Goal: Complete application form: Complete application form

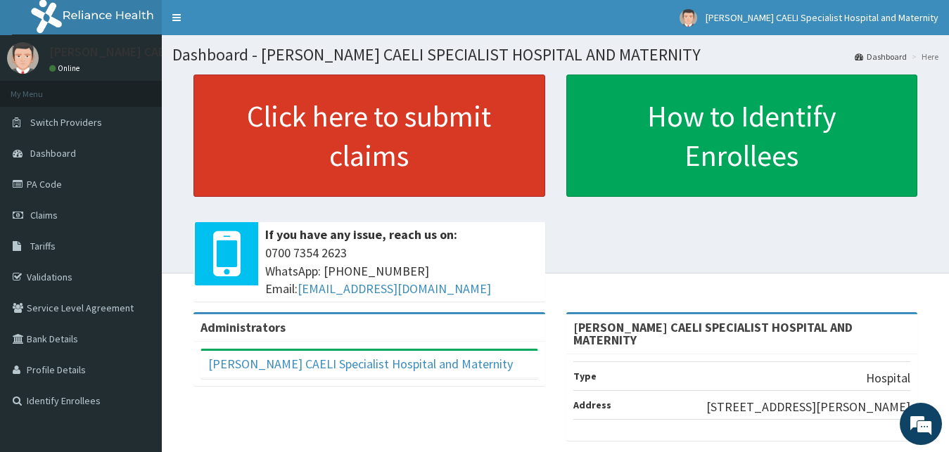
click at [383, 162] on link "Click here to submit claims" at bounding box center [369, 136] width 352 height 122
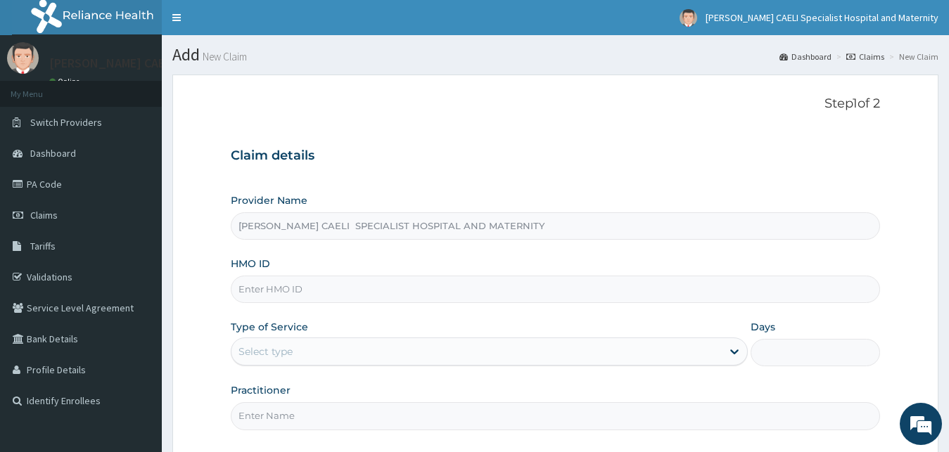
scroll to position [132, 0]
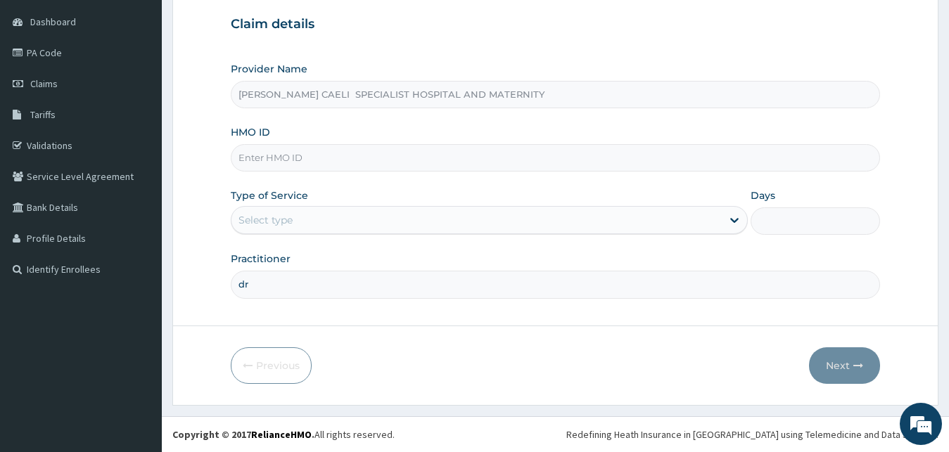
type input "d"
type input "DR IKEOTUONYE ARINZE"
click at [302, 212] on div "Select type" at bounding box center [476, 220] width 491 height 23
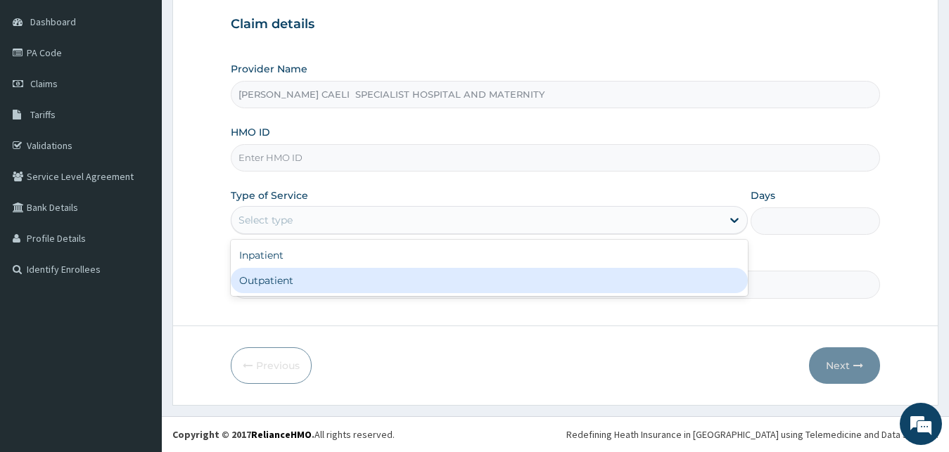
click at [298, 261] on div "Inpatient" at bounding box center [490, 255] width 518 height 25
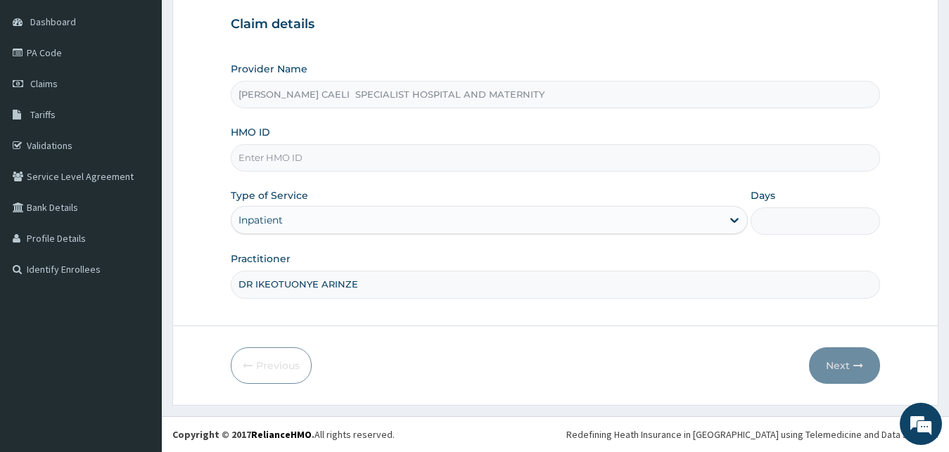
scroll to position [0, 0]
click at [301, 162] on input "HMO ID" at bounding box center [556, 157] width 650 height 27
type input "NBC/10245/C"
click at [784, 222] on input "Days" at bounding box center [814, 220] width 129 height 27
type input "7"
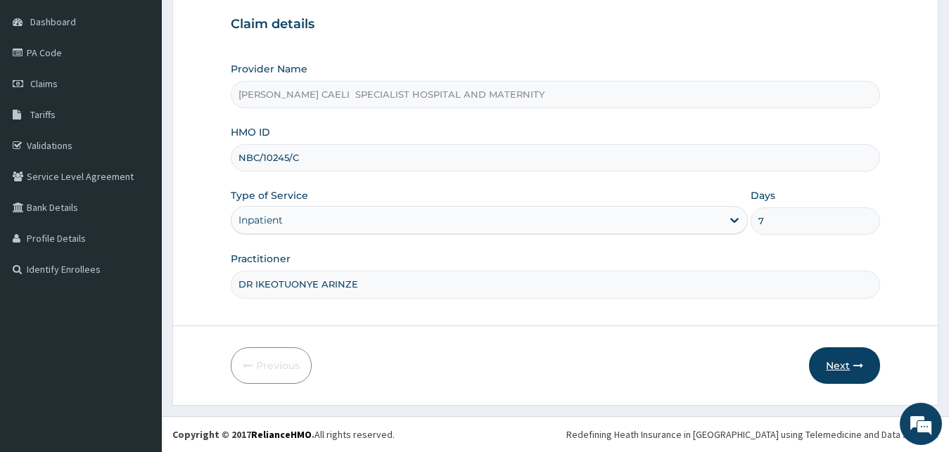
click at [840, 371] on button "Next" at bounding box center [844, 365] width 71 height 37
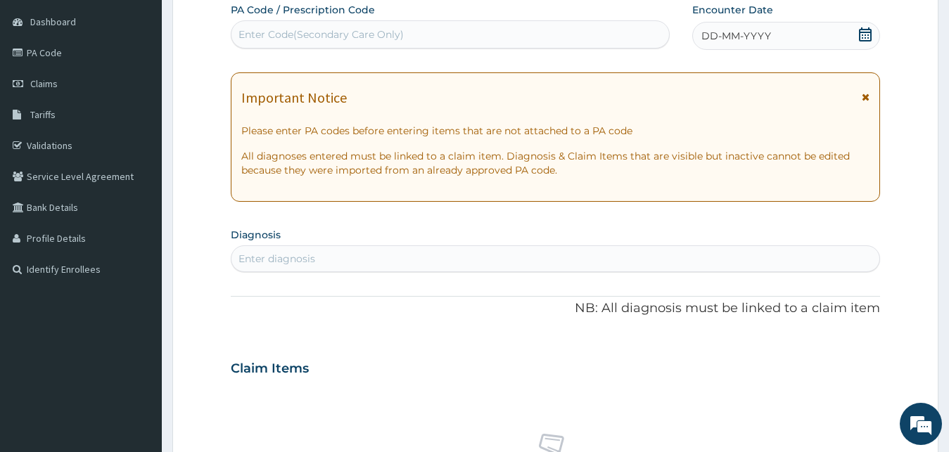
click at [398, 37] on div "Enter Code(Secondary Care Only)" at bounding box center [320, 34] width 165 height 14
type input "PA/B23306"
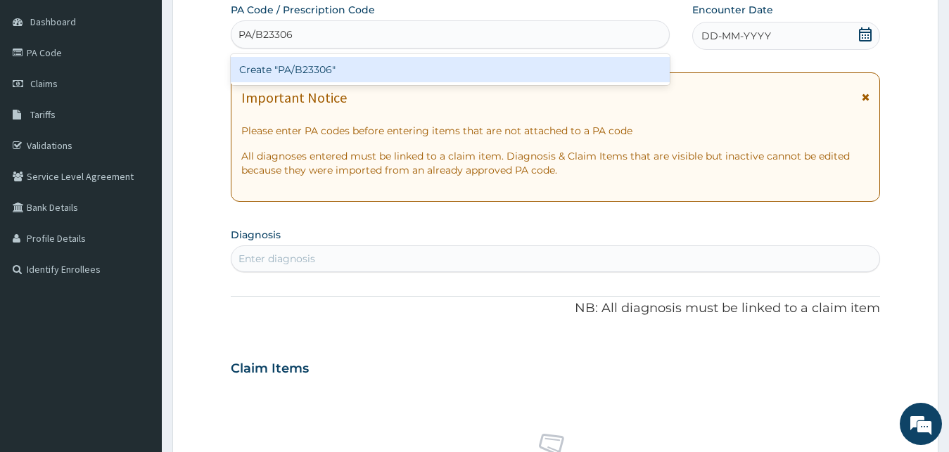
click at [364, 77] on div "Create "PA/B23306"" at bounding box center [450, 69] width 439 height 25
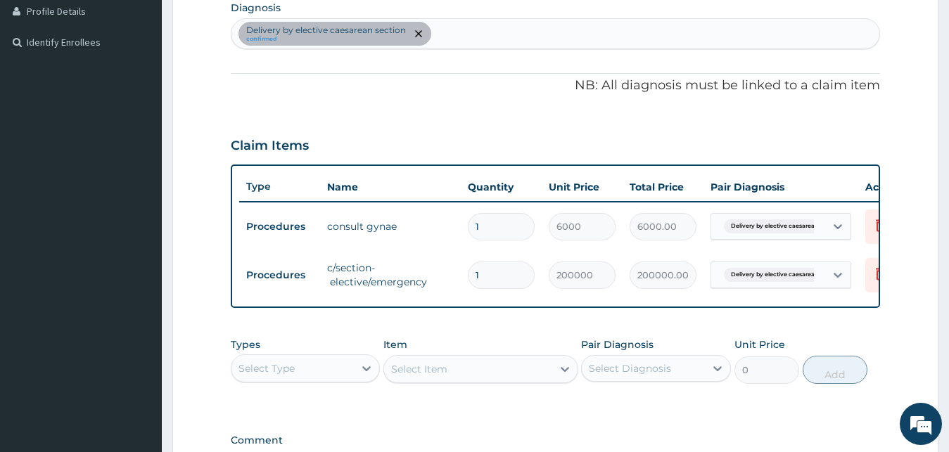
scroll to position [556, 0]
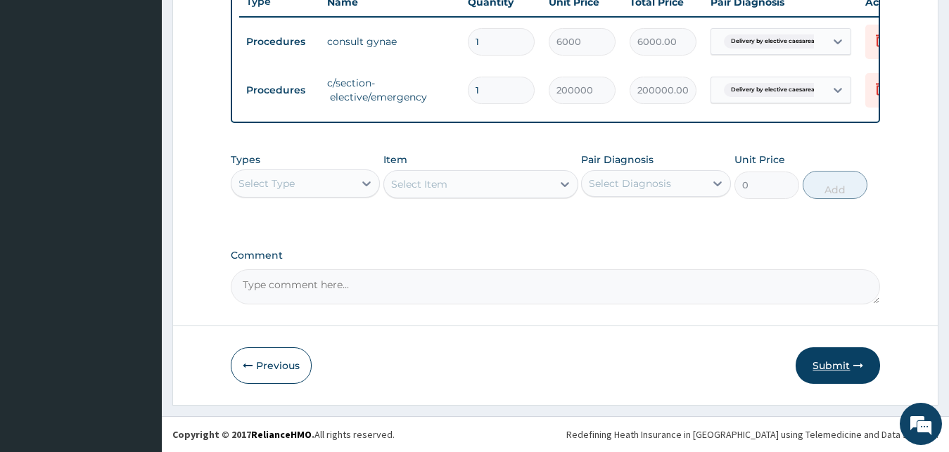
click at [825, 371] on button "Submit" at bounding box center [837, 365] width 84 height 37
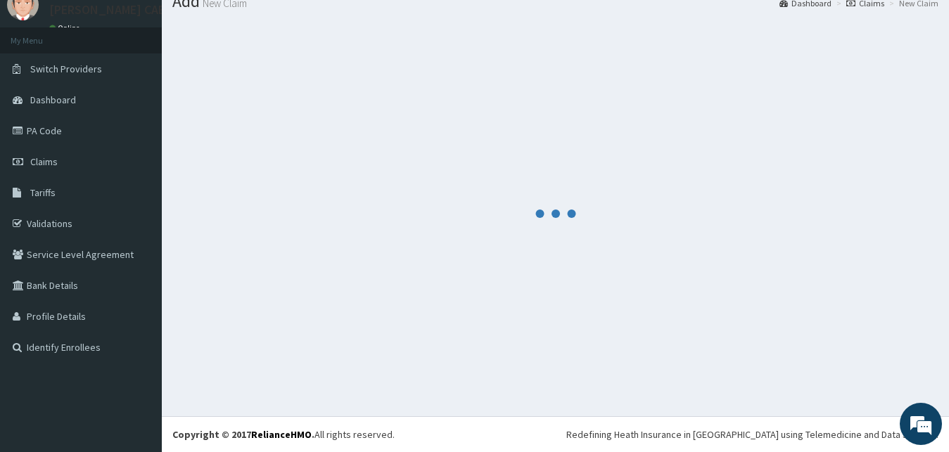
scroll to position [53, 0]
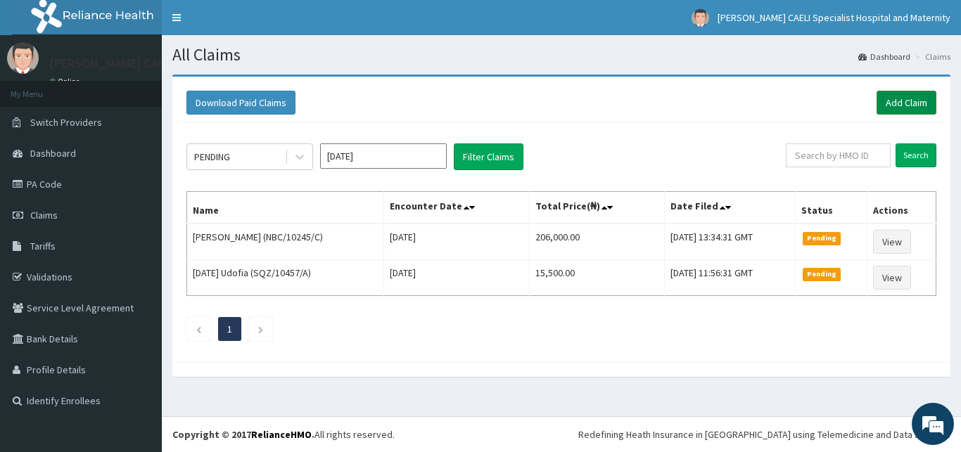
click at [895, 103] on link "Add Claim" at bounding box center [906, 103] width 60 height 24
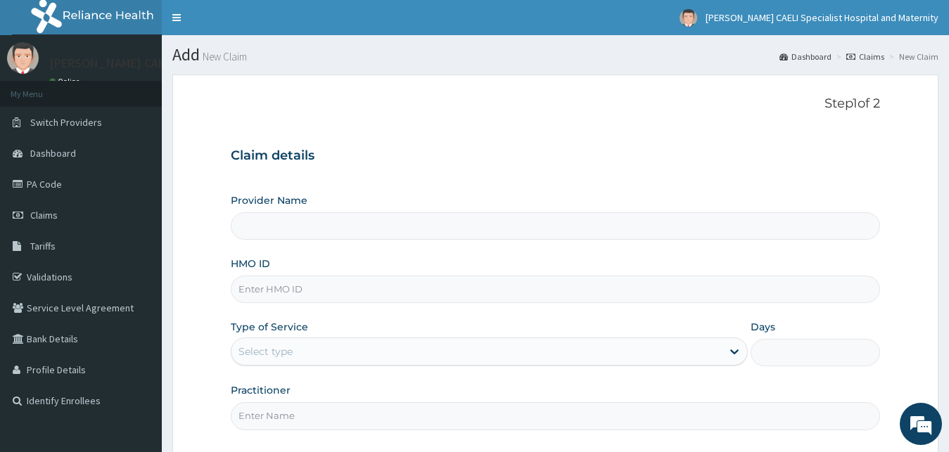
type input "REGINA CAELI SPECIALIST HOSPITAL AND MATERNITY"
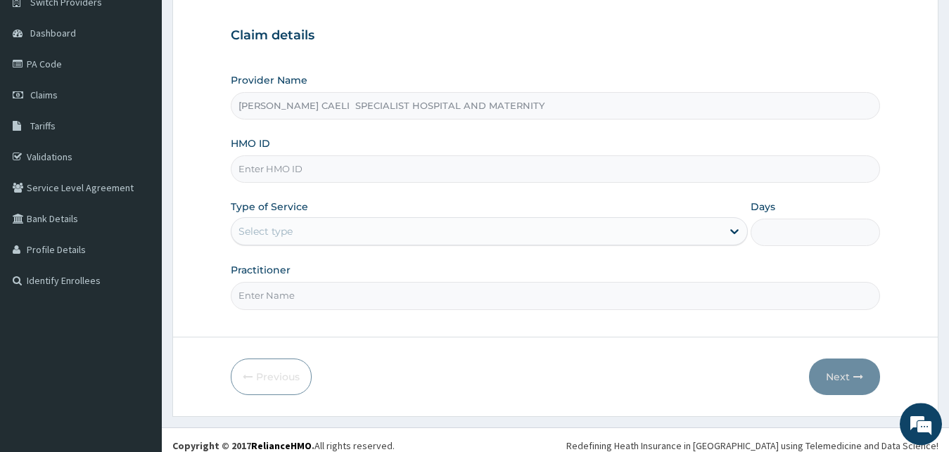
scroll to position [132, 0]
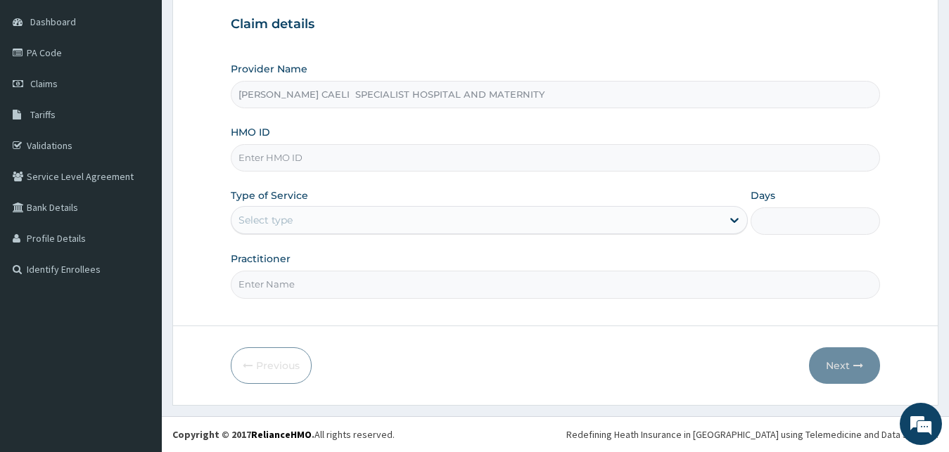
click at [284, 280] on input "Practitioner" at bounding box center [556, 284] width 650 height 27
type input "DR IKEOTUONYE ARINZE"
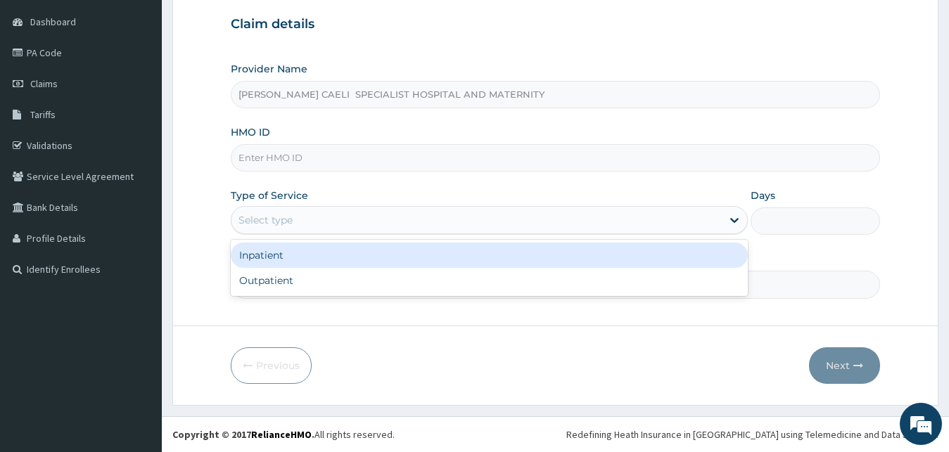
click at [356, 212] on div "Select type" at bounding box center [476, 220] width 491 height 23
drag, startPoint x: 327, startPoint y: 257, endPoint x: 395, endPoint y: 259, distance: 67.5
click at [328, 257] on div "Inpatient" at bounding box center [490, 255] width 518 height 25
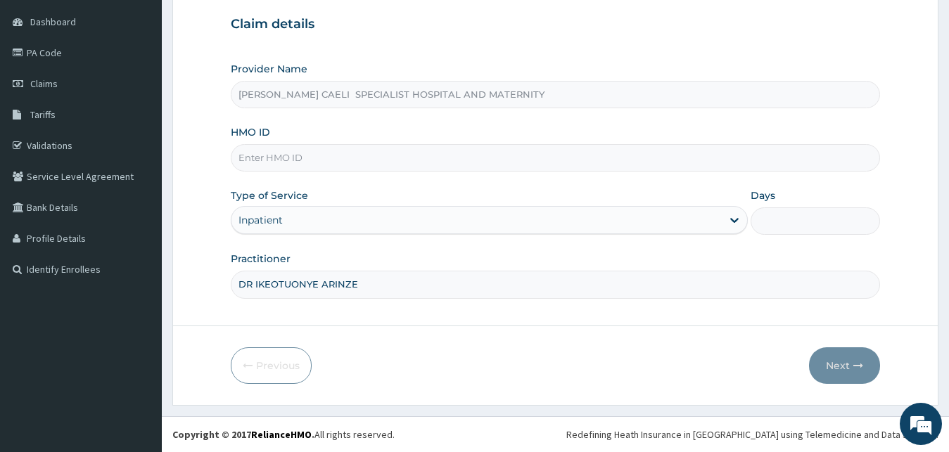
click at [810, 231] on input "Days" at bounding box center [814, 220] width 129 height 27
type input "7"
click at [326, 159] on input "HMO ID" at bounding box center [556, 157] width 650 height 27
type input "NBC/10245/C"
click at [850, 362] on button "Next" at bounding box center [844, 365] width 71 height 37
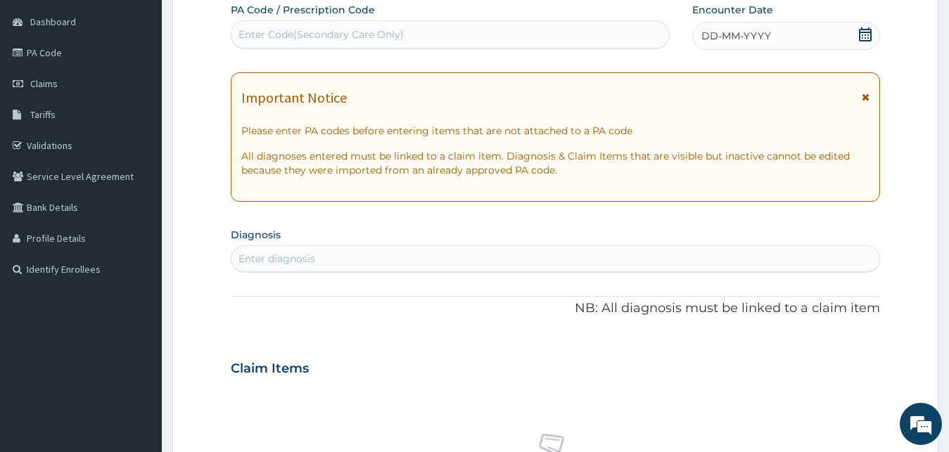
click at [304, 32] on div "Enter Code(Secondary Care Only)" at bounding box center [320, 34] width 165 height 14
type input "PA/A6000F"
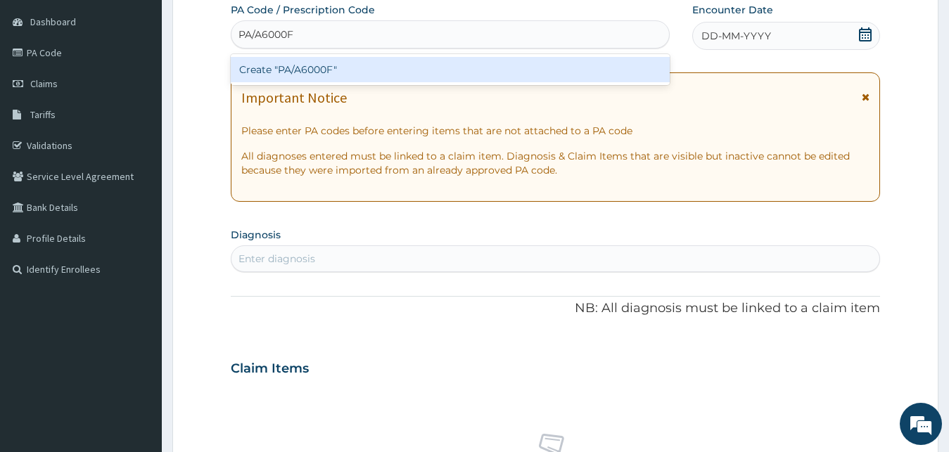
click at [365, 70] on div "Create "PA/A6000F"" at bounding box center [450, 69] width 439 height 25
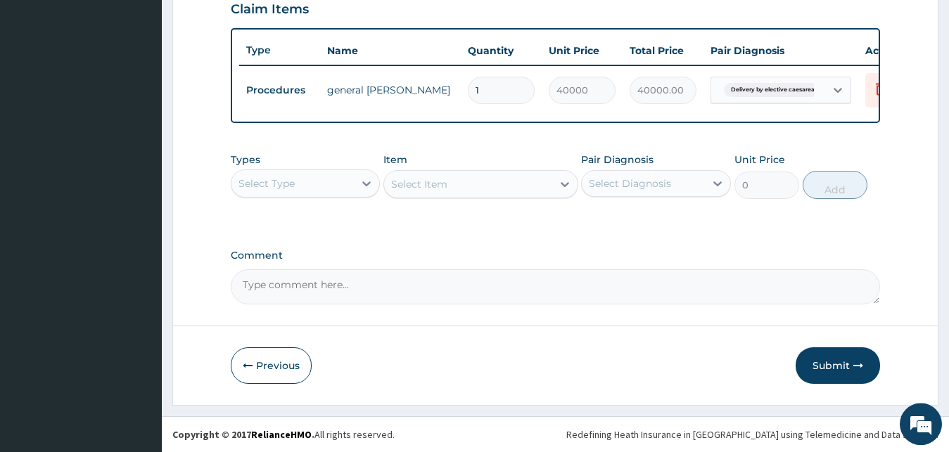
scroll to position [507, 0]
click at [819, 370] on button "Submit" at bounding box center [837, 365] width 84 height 37
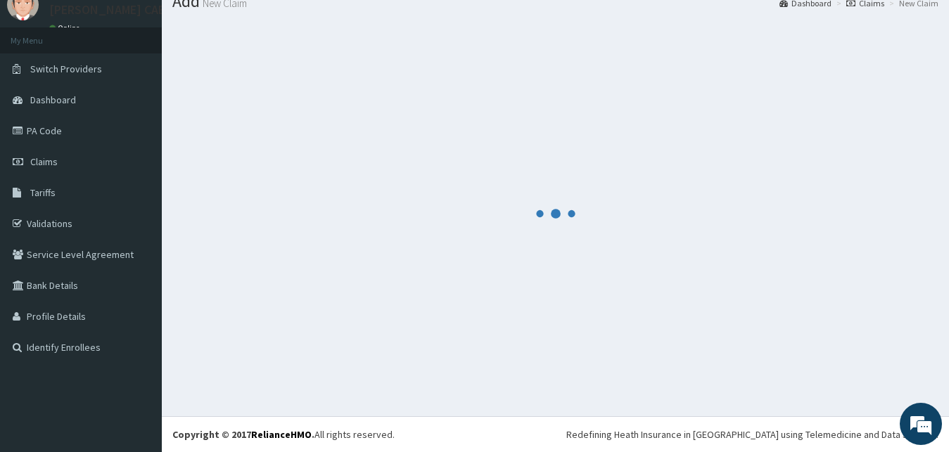
scroll to position [53, 0]
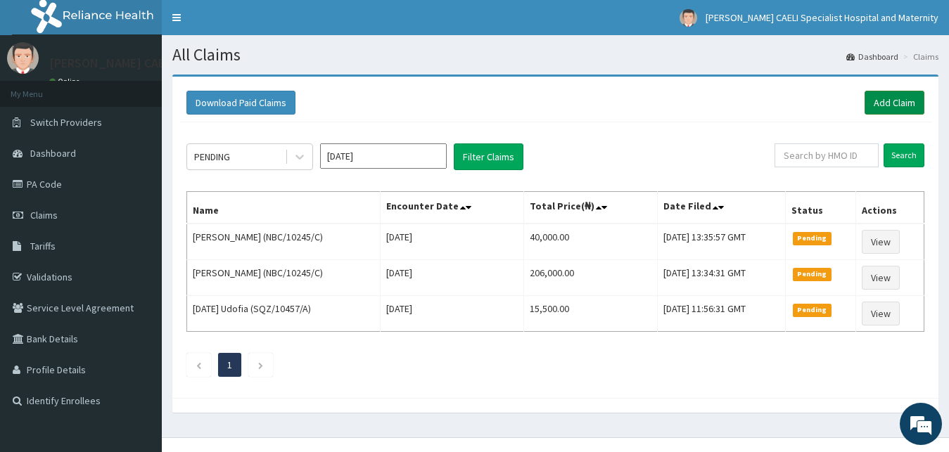
click at [886, 102] on link "Add Claim" at bounding box center [894, 103] width 60 height 24
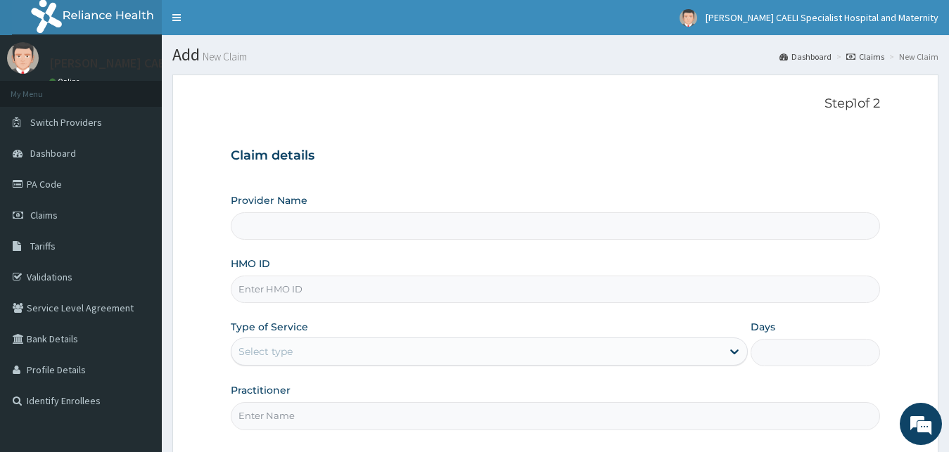
scroll to position [132, 0]
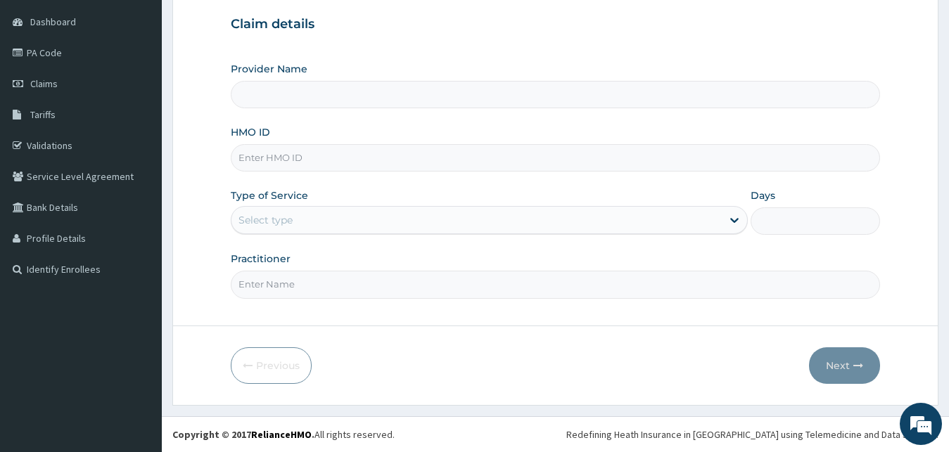
type input "REGINA CAELI SPECIALIST HOSPITAL AND MATERNITY"
click at [254, 289] on input "Practitioner" at bounding box center [556, 284] width 650 height 27
type input "DR IKEOTUONYE ARINZE"
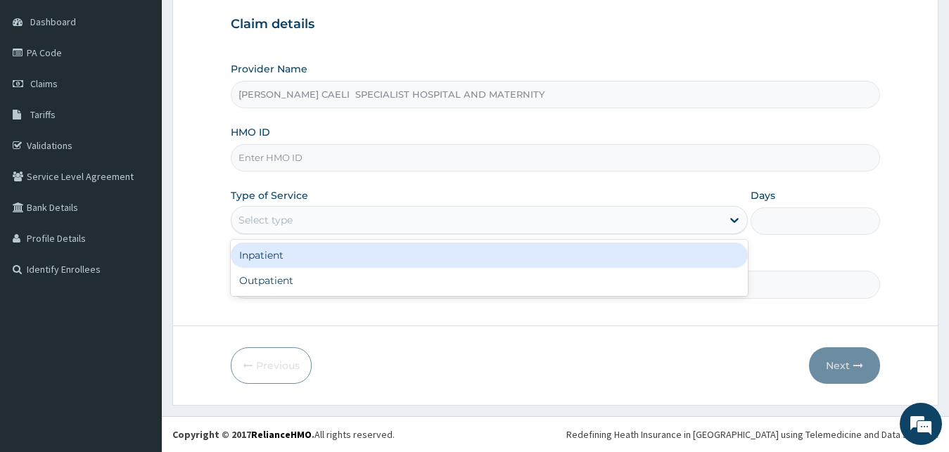
click at [316, 233] on div "Select type" at bounding box center [490, 220] width 518 height 28
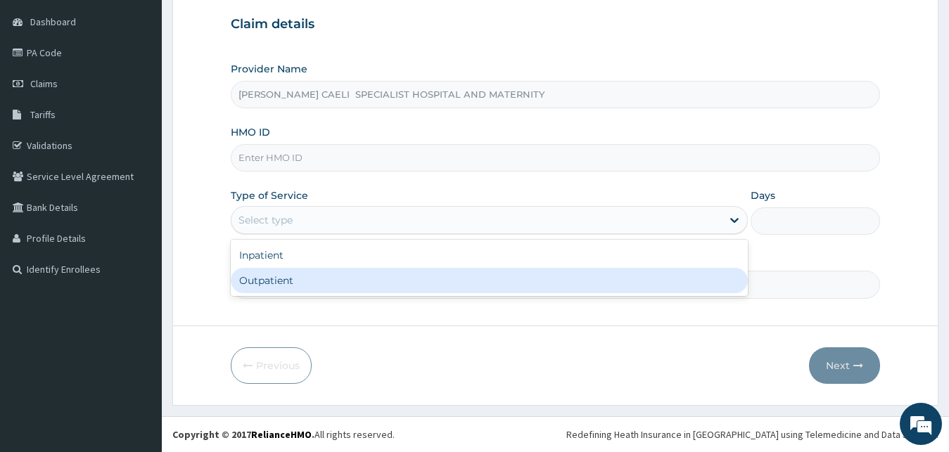
click at [272, 287] on div "Outpatient" at bounding box center [490, 280] width 518 height 25
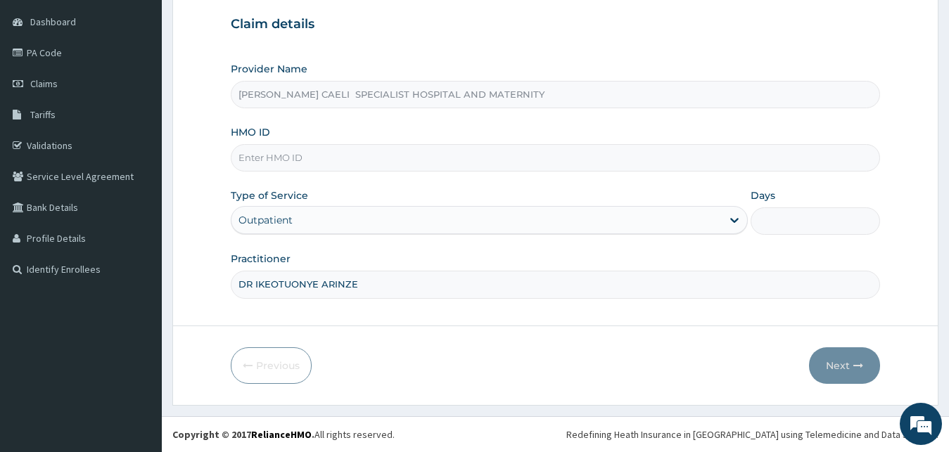
type input "1"
click at [273, 167] on input "HMO ID" at bounding box center [556, 157] width 650 height 27
type input "NBC/10245/C"
click at [439, 209] on div "Outpatient" at bounding box center [490, 220] width 518 height 28
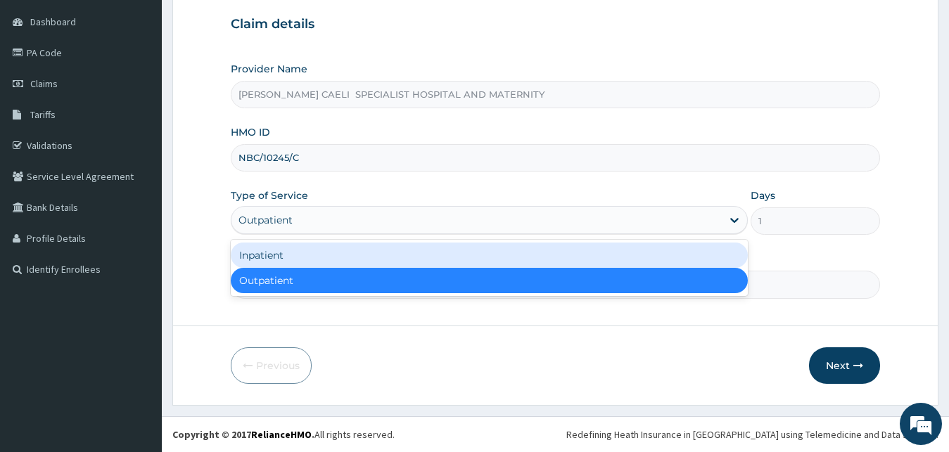
click at [351, 254] on div "Inpatient" at bounding box center [490, 255] width 518 height 25
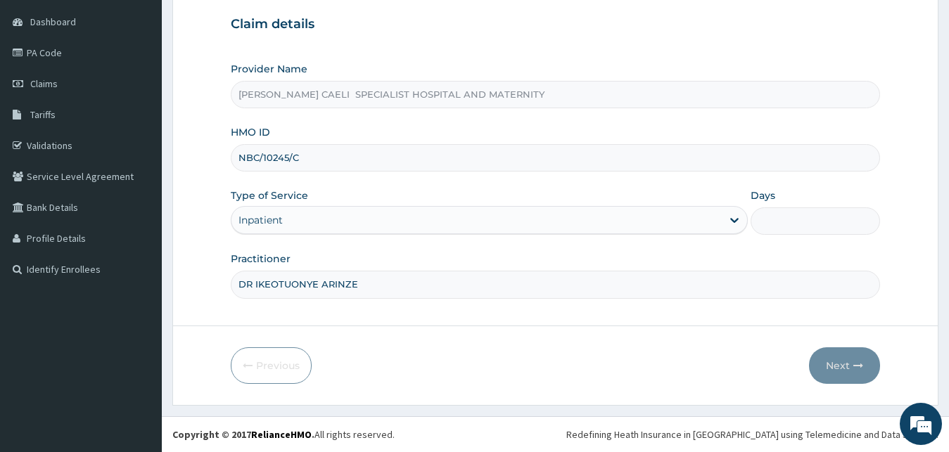
click at [769, 220] on input "Days" at bounding box center [814, 220] width 129 height 27
type input "7"
click at [831, 362] on button "Next" at bounding box center [844, 365] width 71 height 37
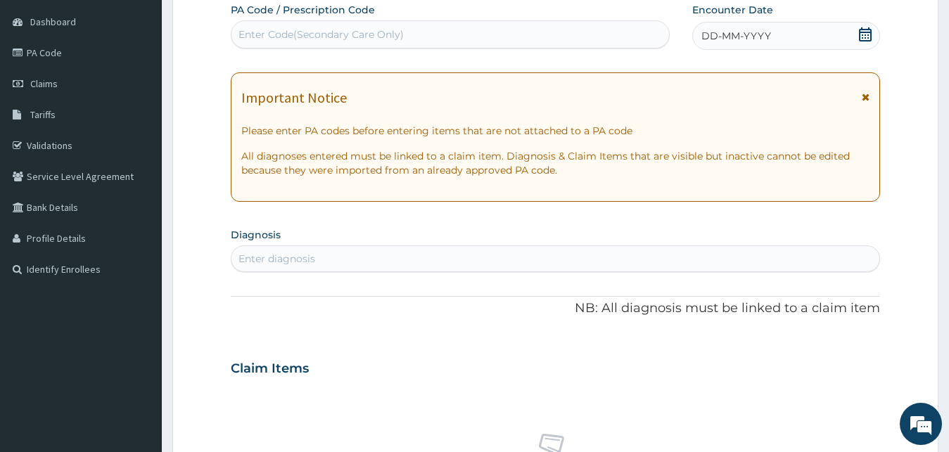
click at [387, 31] on div "Enter Code(Secondary Care Only)" at bounding box center [320, 34] width 165 height 14
type input "PA/16F469"
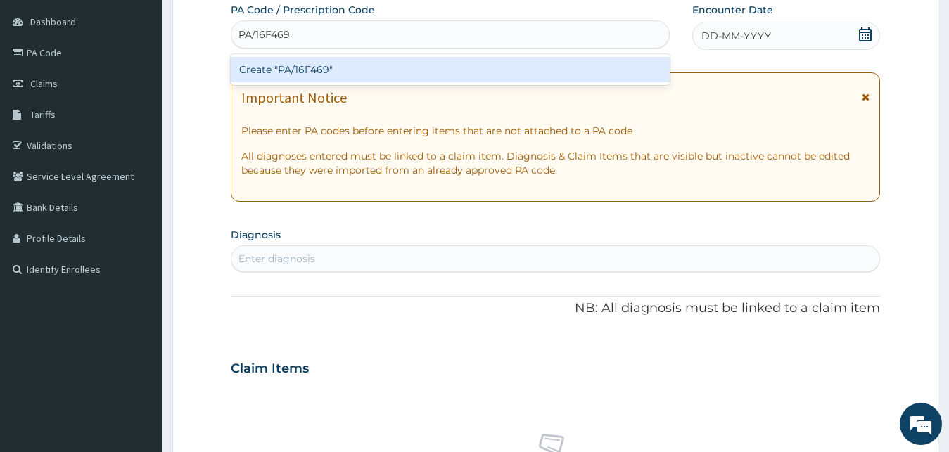
click at [380, 74] on div "Create "PA/16F469"" at bounding box center [450, 69] width 439 height 25
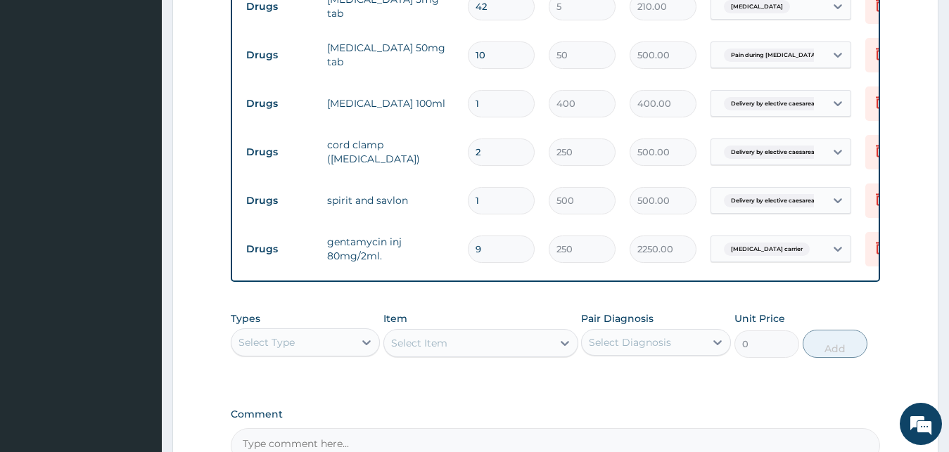
scroll to position [1606, 0]
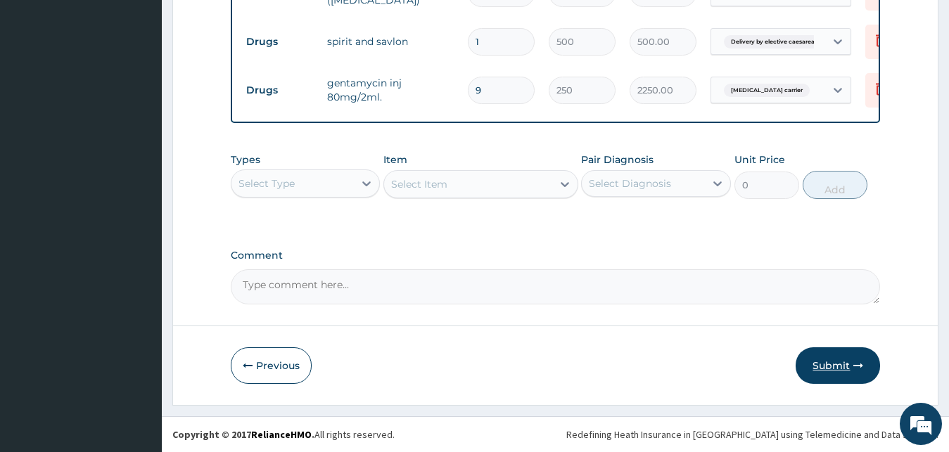
click at [836, 358] on button "Submit" at bounding box center [837, 365] width 84 height 37
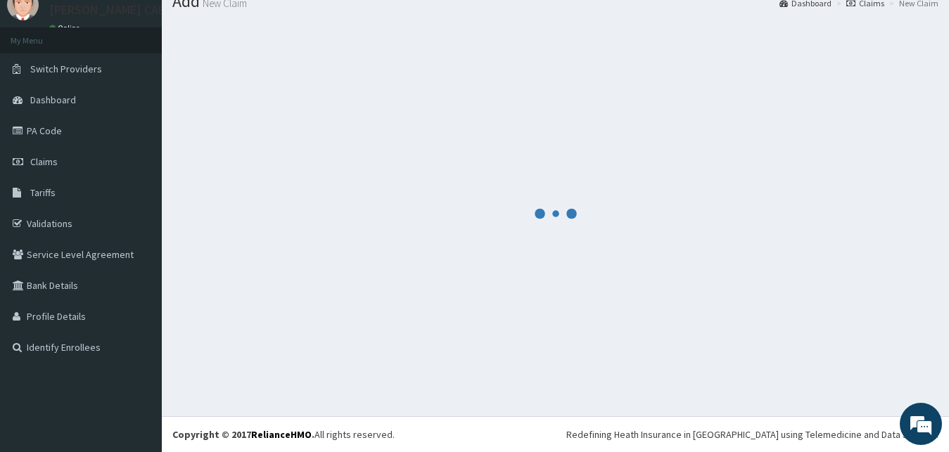
scroll to position [53, 0]
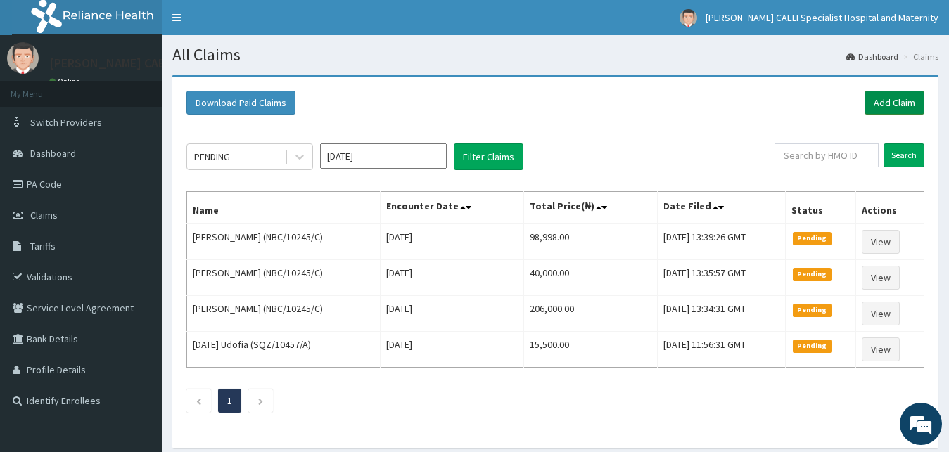
click at [881, 105] on link "Add Claim" at bounding box center [894, 103] width 60 height 24
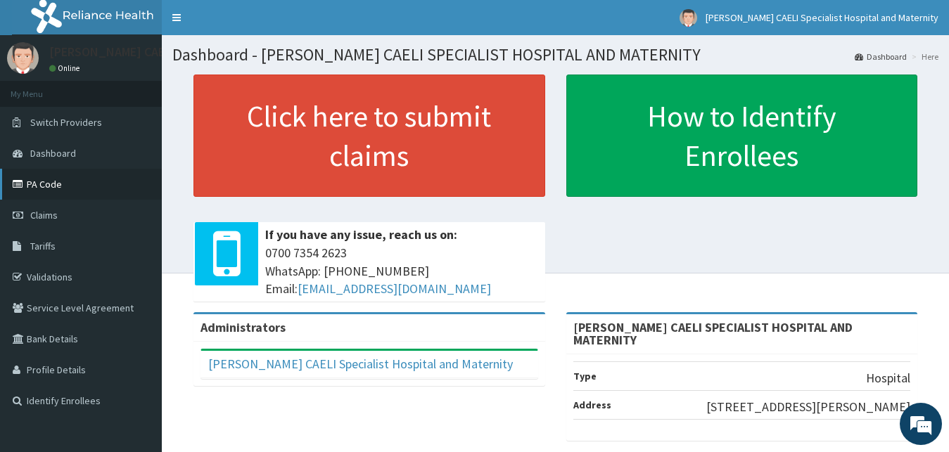
click at [39, 179] on link "PA Code" at bounding box center [81, 184] width 162 height 31
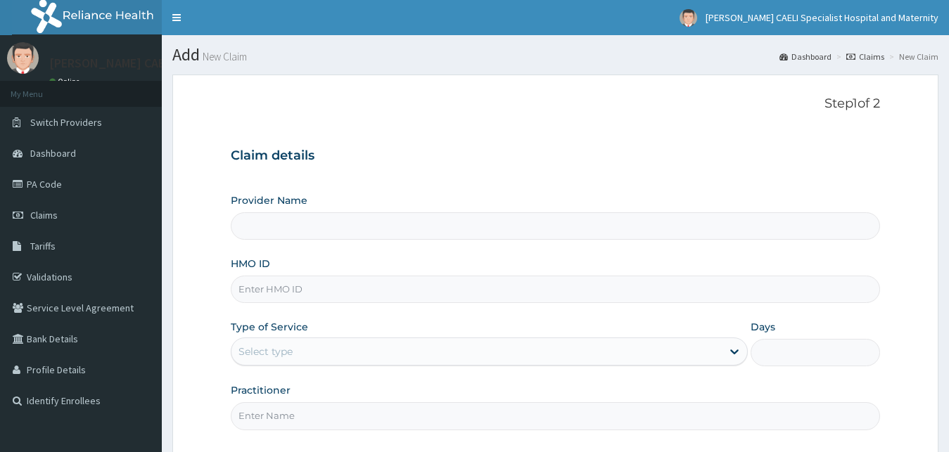
type input "[PERSON_NAME] CAELI SPECIALIST HOSPITAL AND MATERNITY"
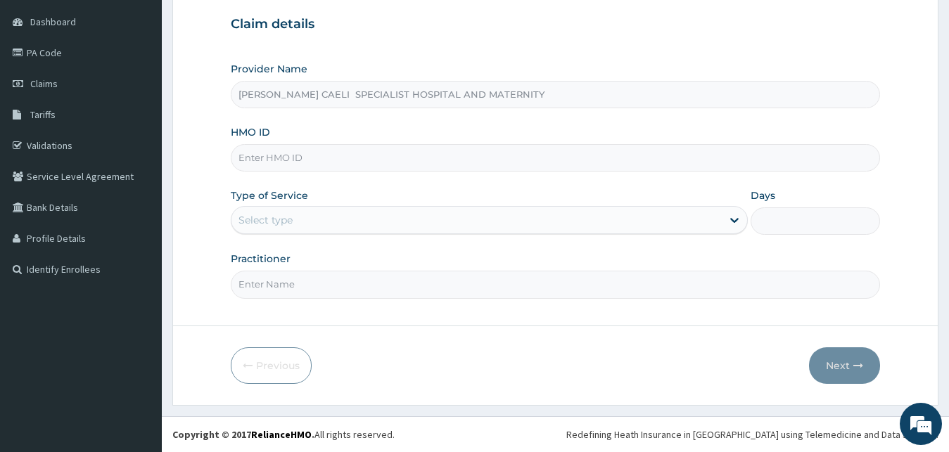
click at [317, 288] on input "Practitioner" at bounding box center [556, 284] width 650 height 27
type input "DR IKEOTUONYE ARINZE"
click at [268, 212] on div "Select type" at bounding box center [476, 220] width 491 height 23
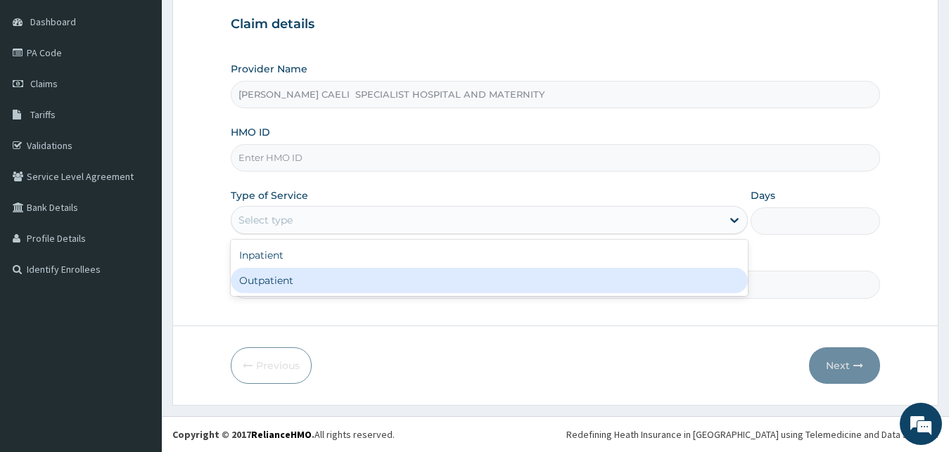
click at [276, 286] on div "Outpatient" at bounding box center [490, 280] width 518 height 25
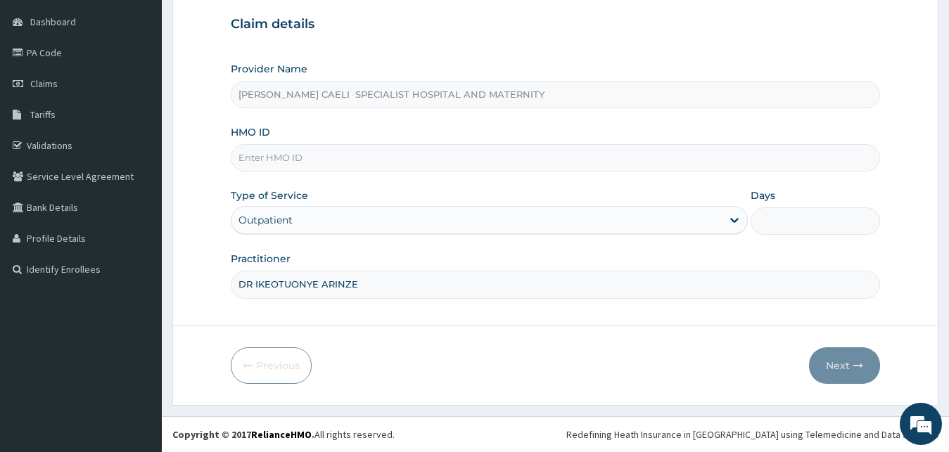
type input "1"
click at [317, 160] on input "HMO ID" at bounding box center [556, 157] width 650 height 27
type input "NBC/10245/C"
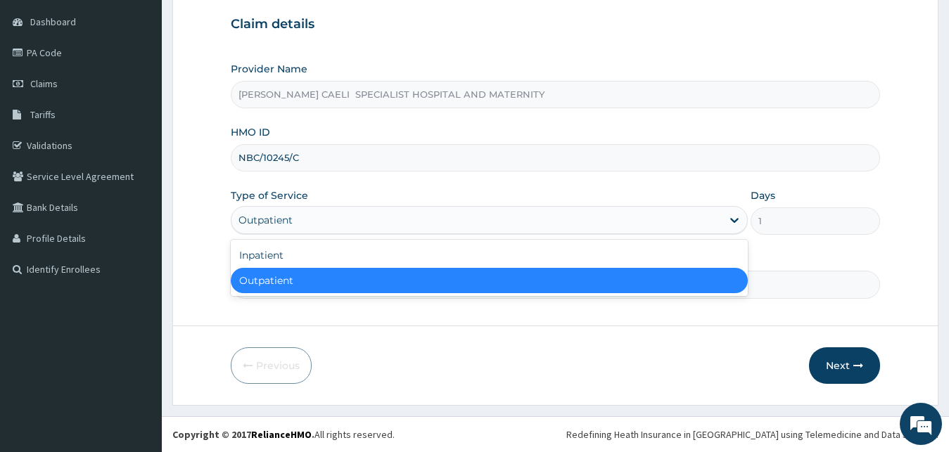
click at [366, 224] on div "Outpatient" at bounding box center [476, 220] width 491 height 23
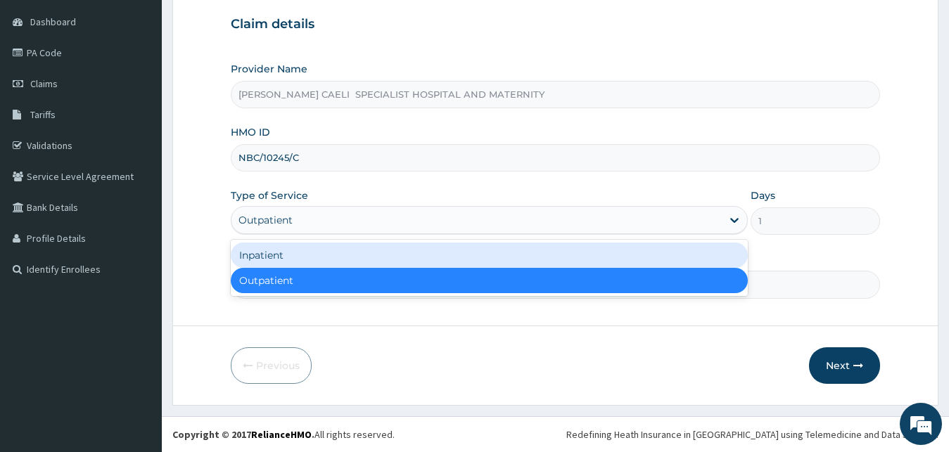
click at [309, 264] on div "Inpatient" at bounding box center [490, 255] width 518 height 25
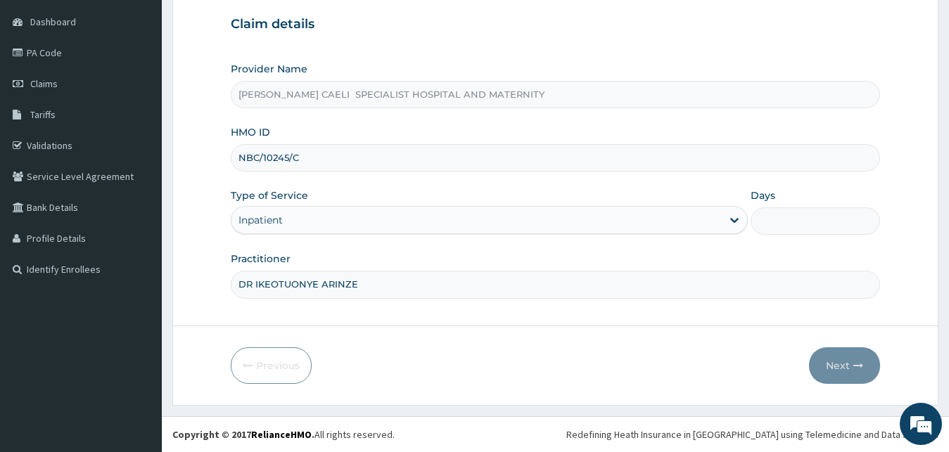
click at [777, 225] on input "Days" at bounding box center [814, 220] width 129 height 27
type input "7"
click at [833, 368] on button "Next" at bounding box center [844, 365] width 71 height 37
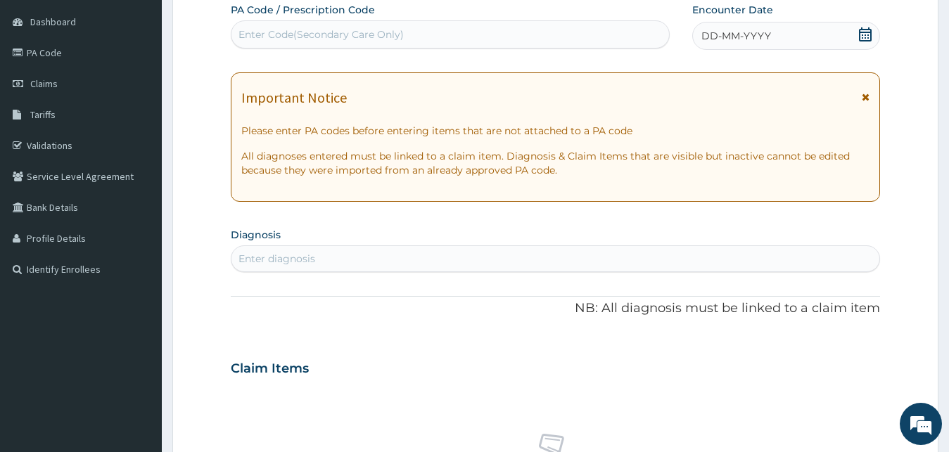
click at [489, 42] on div "Enter Code(Secondary Care Only)" at bounding box center [449, 34] width 437 height 23
click at [724, 37] on span "DD-MM-YYYY" at bounding box center [736, 36] width 70 height 14
click at [277, 32] on div "Enter Code(Secondary Care Only)" at bounding box center [320, 34] width 165 height 14
type input ";"
type input "PA/941B6B"
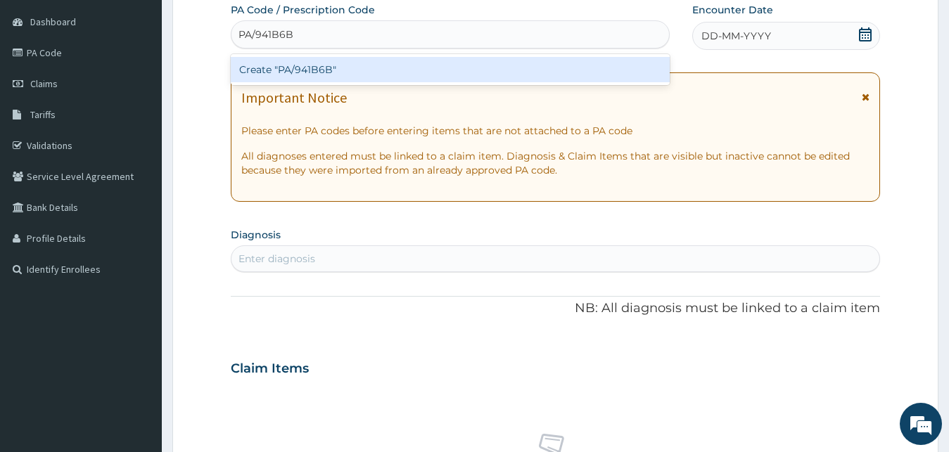
click at [357, 75] on div "Create "PA/941B6B"" at bounding box center [450, 69] width 439 height 25
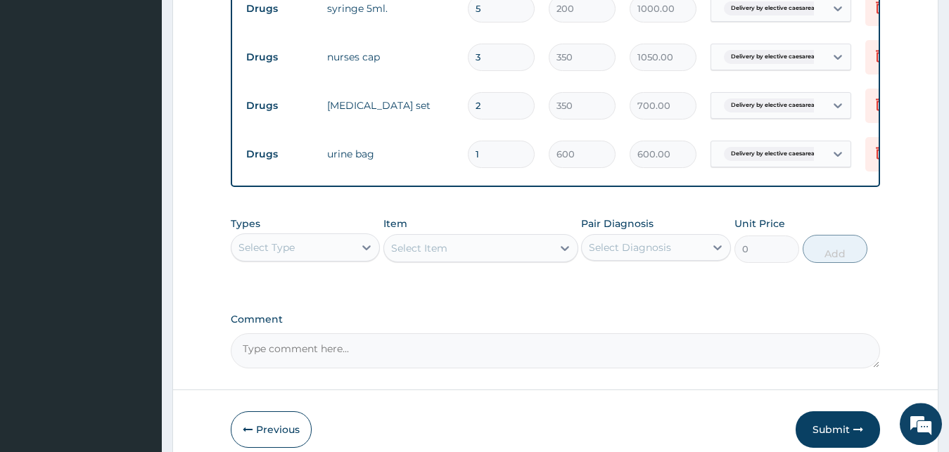
scroll to position [1284, 0]
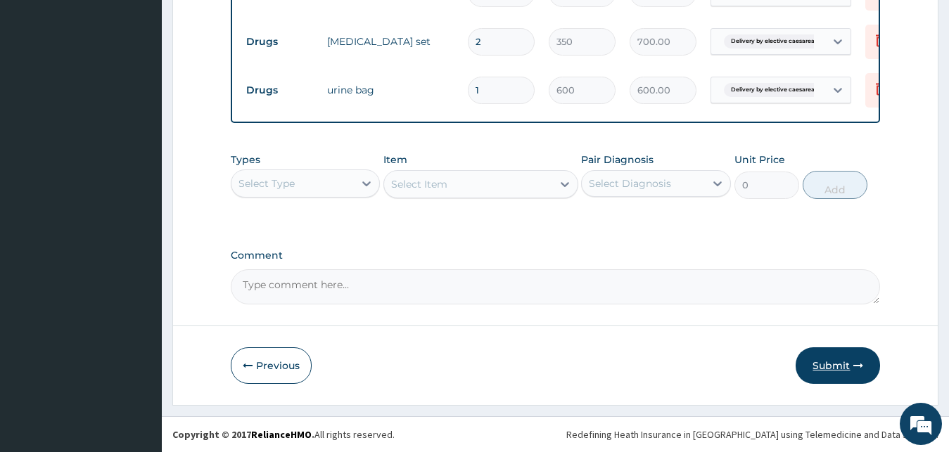
click at [816, 362] on button "Submit" at bounding box center [837, 365] width 84 height 37
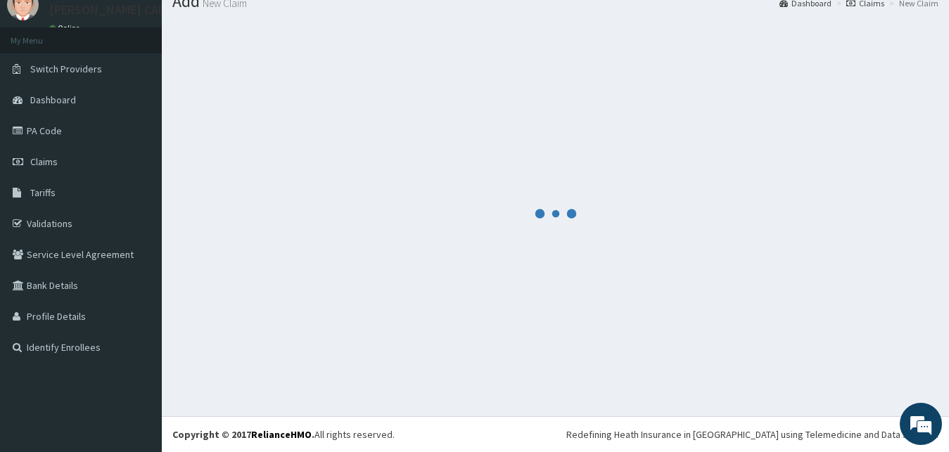
scroll to position [53, 0]
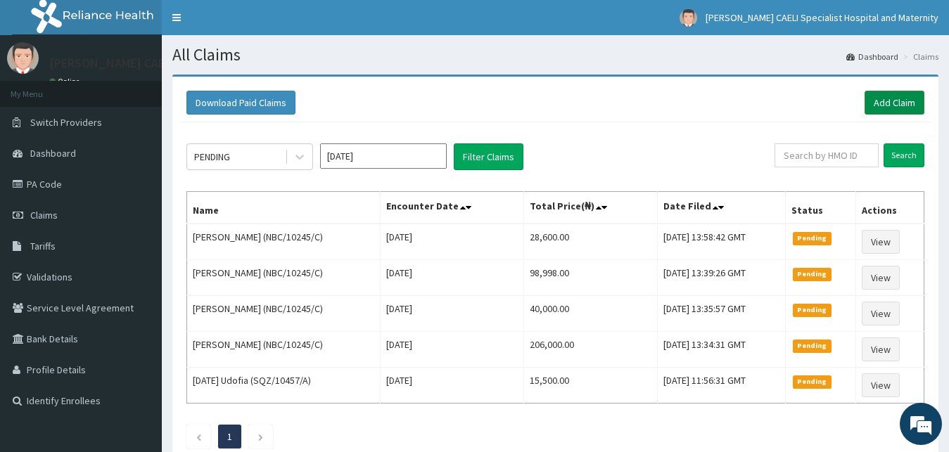
click at [883, 101] on link "Add Claim" at bounding box center [894, 103] width 60 height 24
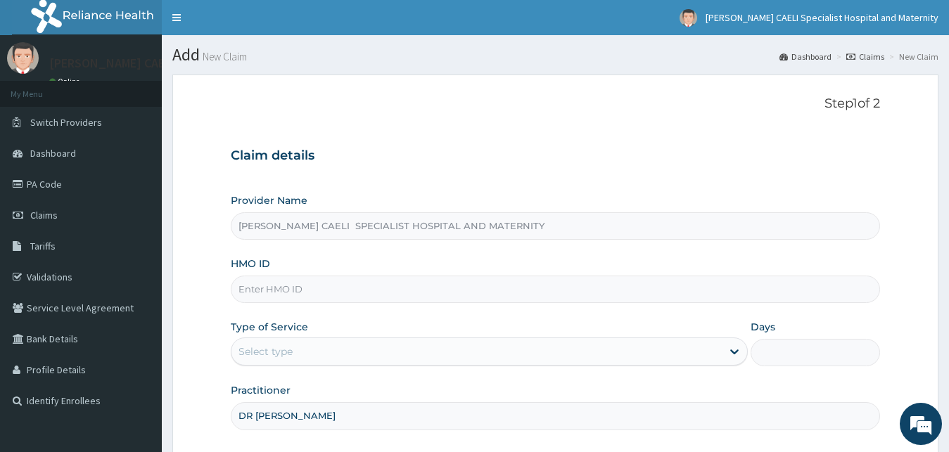
scroll to position [132, 0]
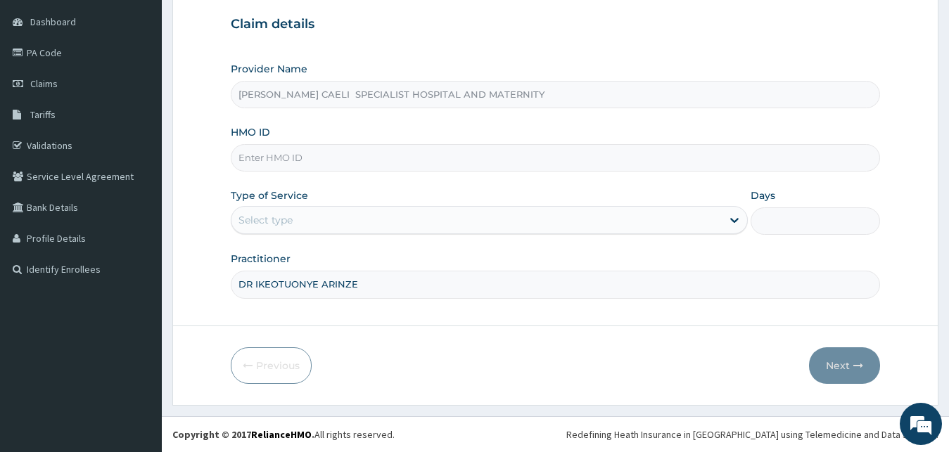
type input "DR IKEOTUONYE ARINZE"
click at [283, 212] on div "Select type" at bounding box center [476, 220] width 491 height 23
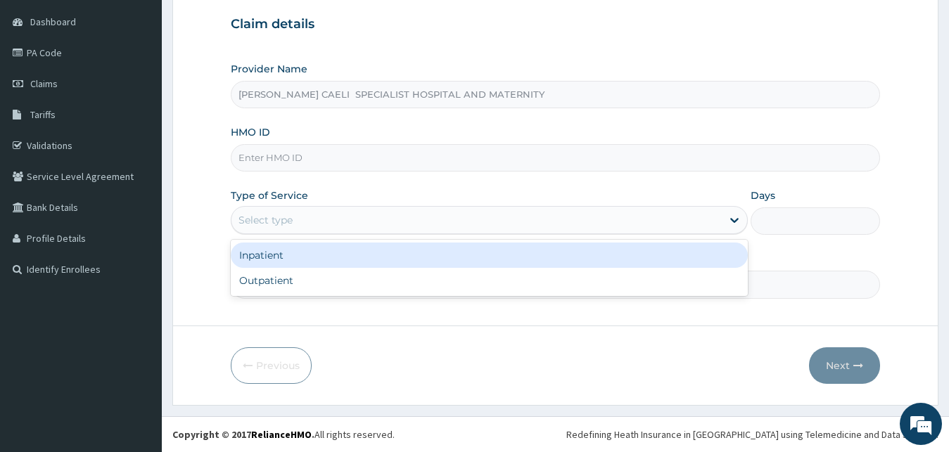
click at [285, 258] on div "Inpatient" at bounding box center [490, 255] width 518 height 25
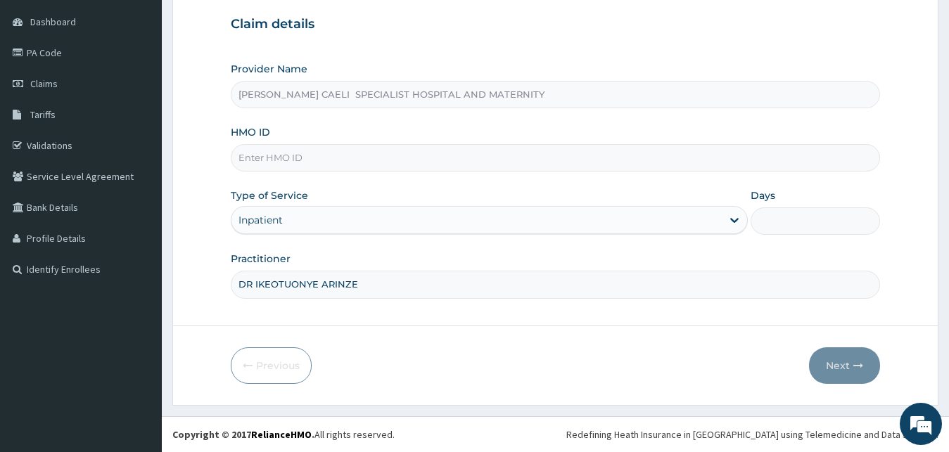
click at [295, 159] on input "HMO ID" at bounding box center [556, 157] width 650 height 27
type input "NBC/10245/C"
click at [803, 226] on input "Days" at bounding box center [814, 220] width 129 height 27
type input "7"
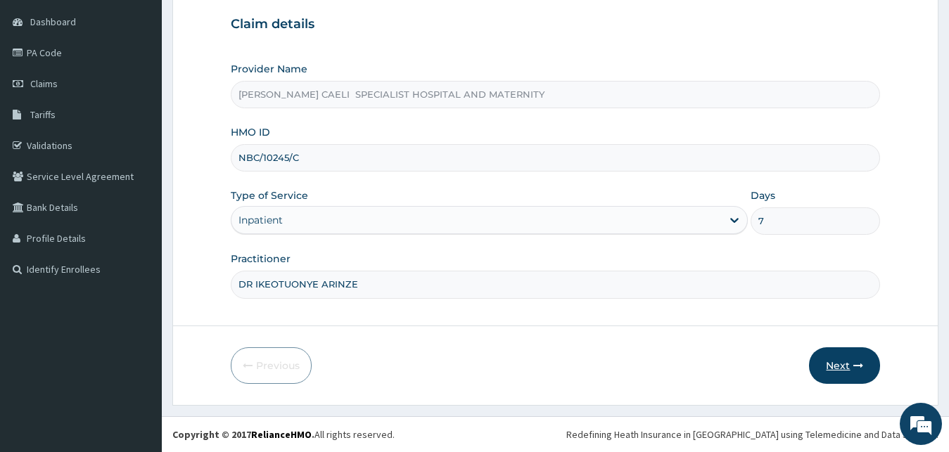
click at [832, 362] on button "Next" at bounding box center [844, 365] width 71 height 37
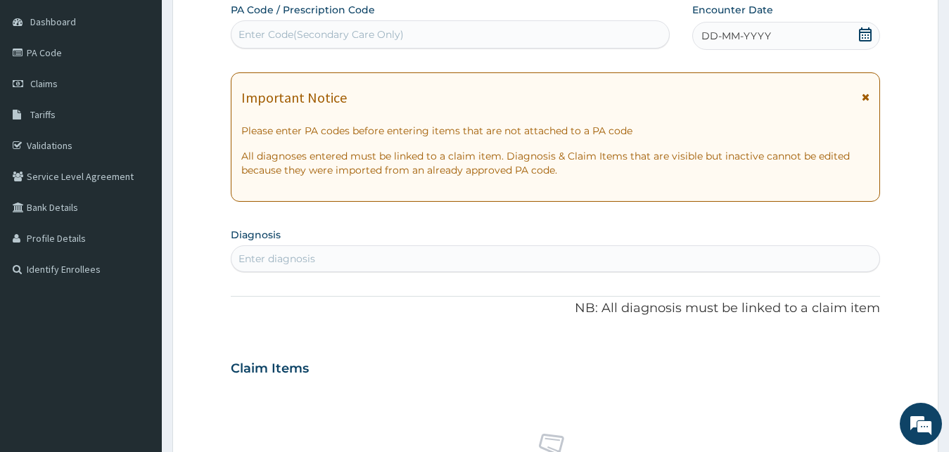
click at [396, 31] on div "Enter Code(Secondary Care Only)" at bounding box center [320, 34] width 165 height 14
type input "PA/F89213"
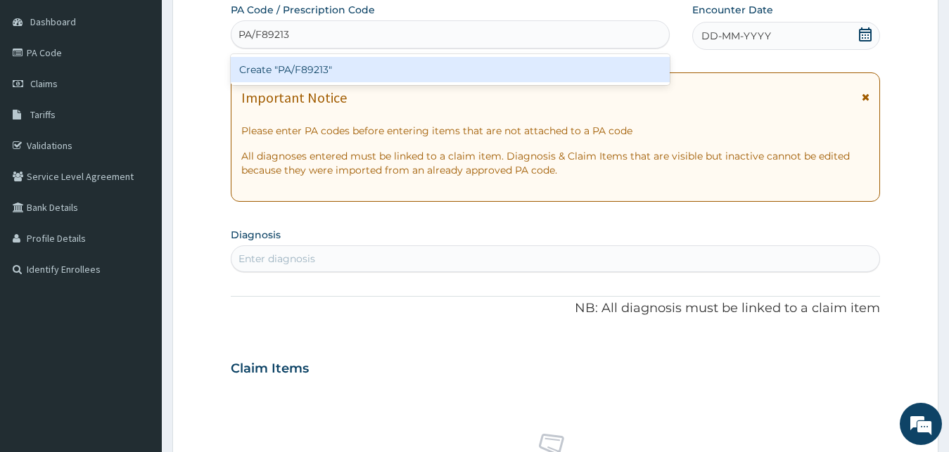
click at [441, 66] on div "Create "PA/F89213"" at bounding box center [450, 69] width 439 height 25
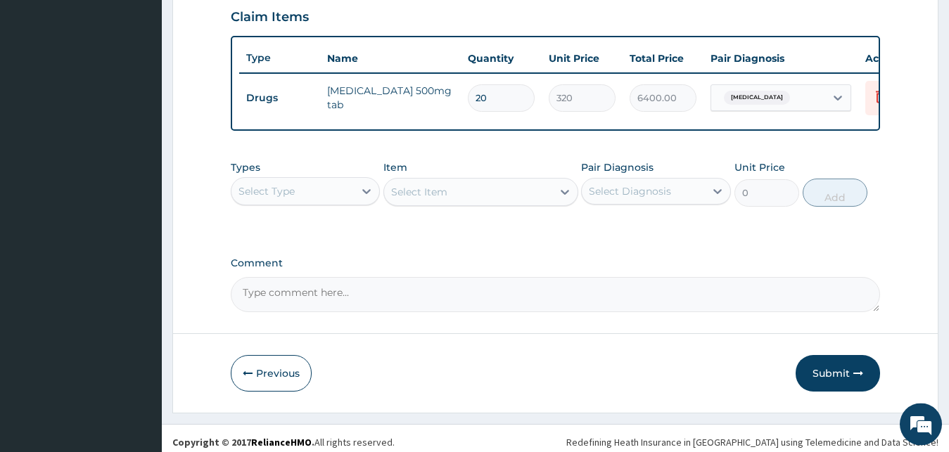
scroll to position [507, 0]
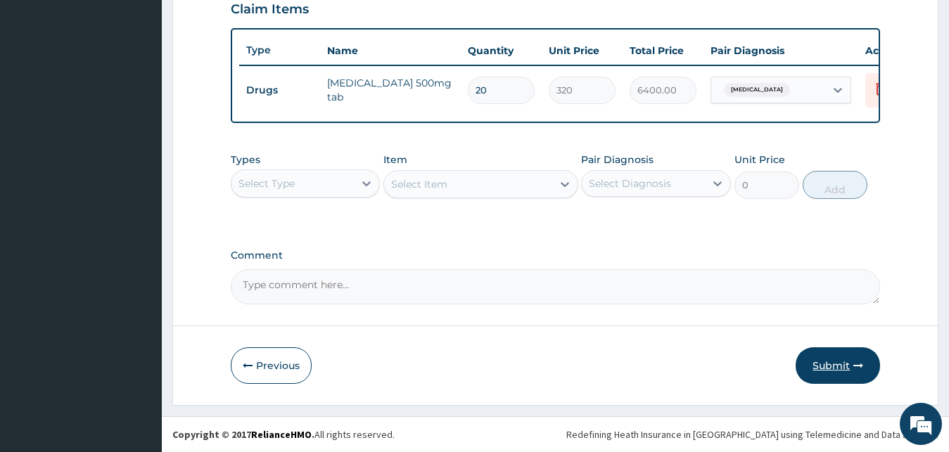
click at [836, 371] on button "Submit" at bounding box center [837, 365] width 84 height 37
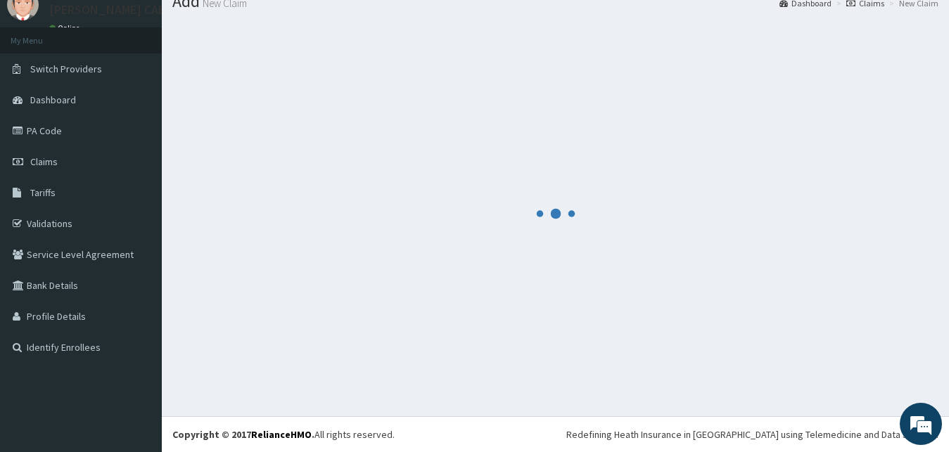
scroll to position [53, 0]
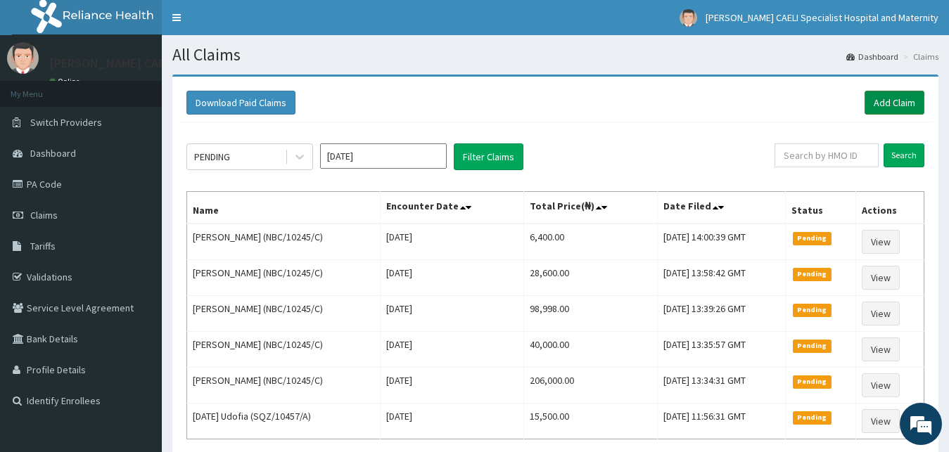
click at [881, 93] on link "Add Claim" at bounding box center [894, 103] width 60 height 24
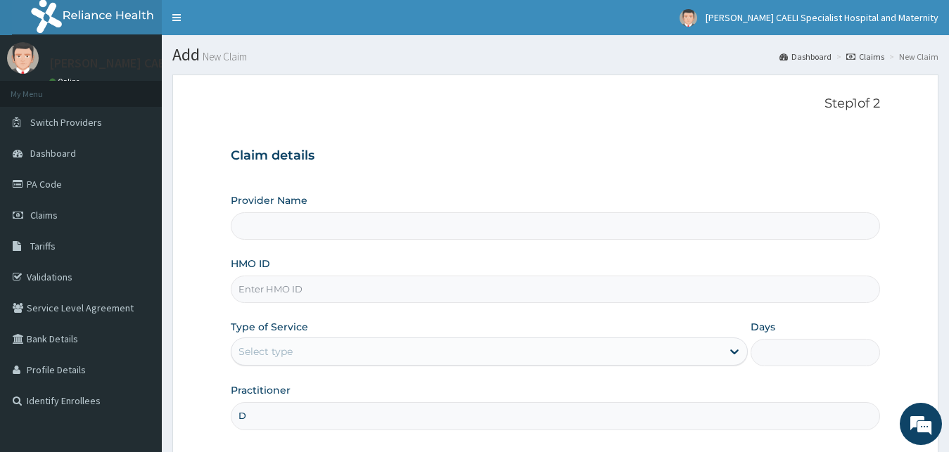
scroll to position [132, 0]
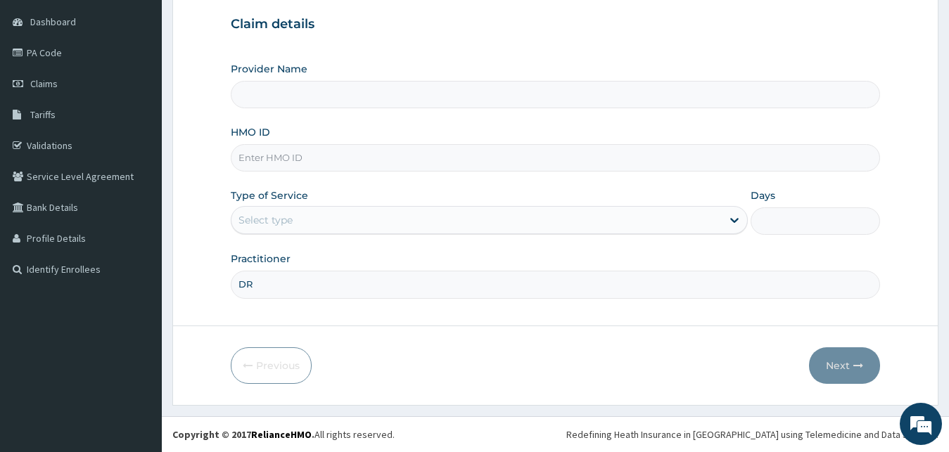
type input "DR"
type input "[PERSON_NAME] CAELI SPECIALIST HOSPITAL AND MATERNITY"
type input "DR IKEOTUONYE ARINZE"
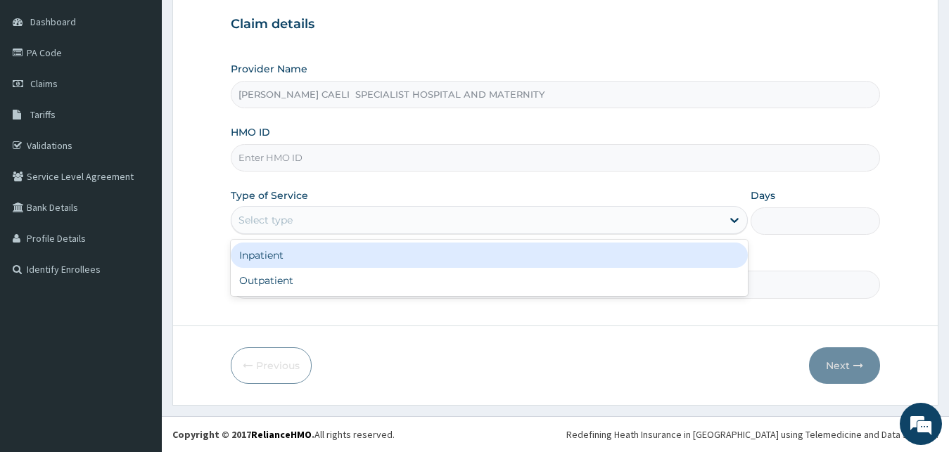
click at [335, 218] on div "Select type" at bounding box center [476, 220] width 491 height 23
click at [312, 252] on div "Inpatient" at bounding box center [490, 255] width 518 height 25
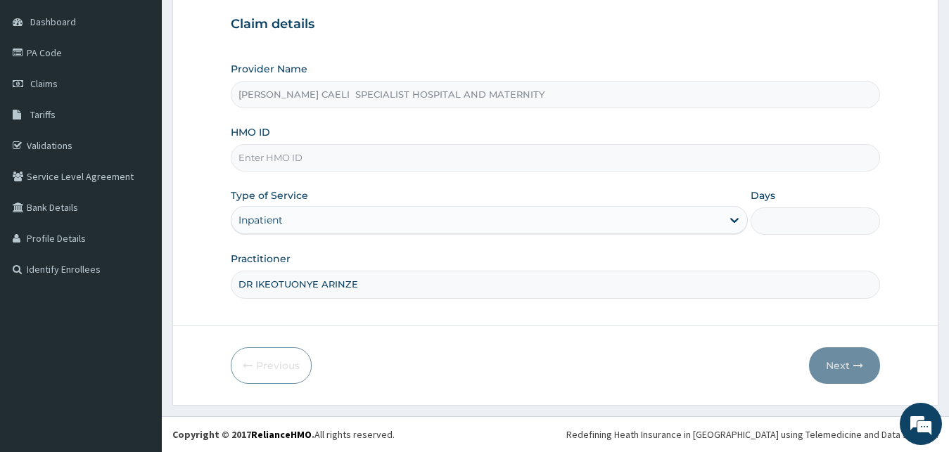
click at [289, 155] on input "HMO ID" at bounding box center [556, 157] width 650 height 27
type input "NBC/10245/C"
click at [784, 221] on input "Days" at bounding box center [814, 220] width 129 height 27
type input "7"
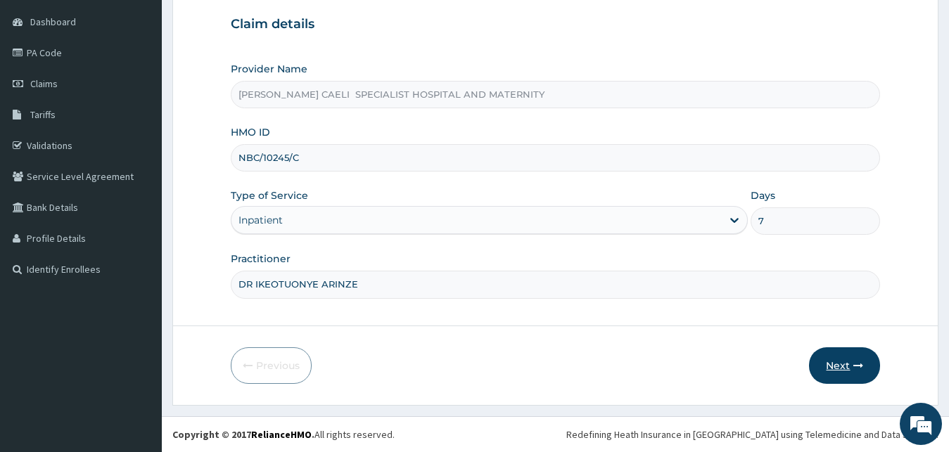
click at [833, 370] on button "Next" at bounding box center [844, 365] width 71 height 37
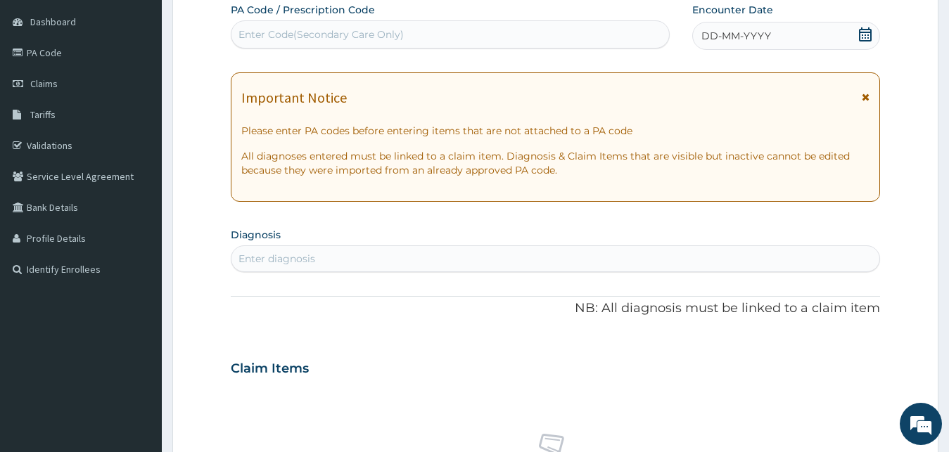
click at [342, 37] on div "Enter Code(Secondary Care Only)" at bounding box center [320, 34] width 165 height 14
type input "PA/2D7096"
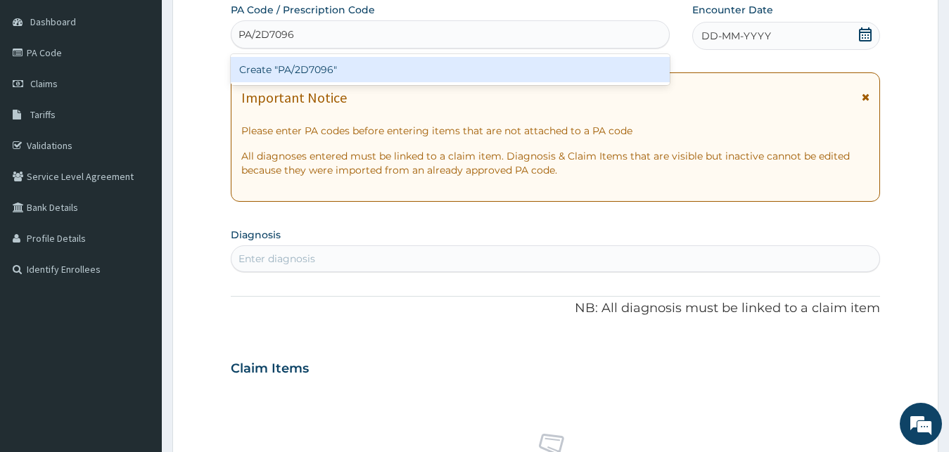
click at [324, 71] on div "Create "PA/2D7096"" at bounding box center [450, 69] width 439 height 25
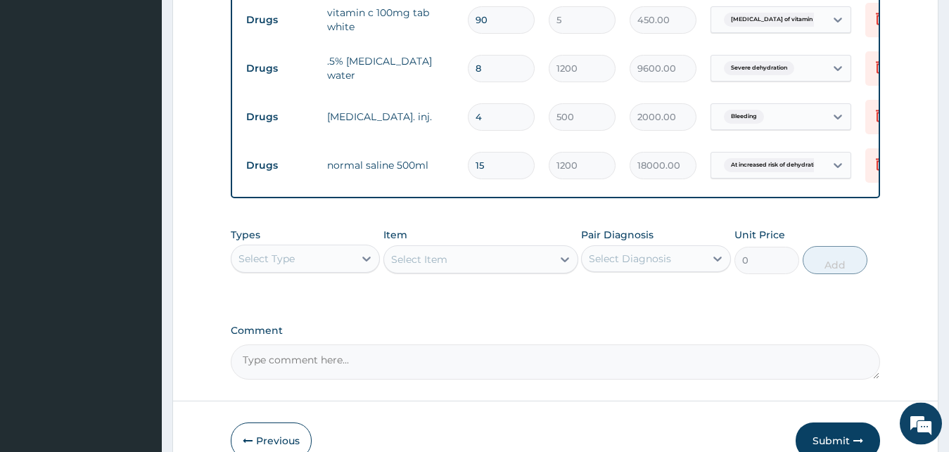
scroll to position [653, 0]
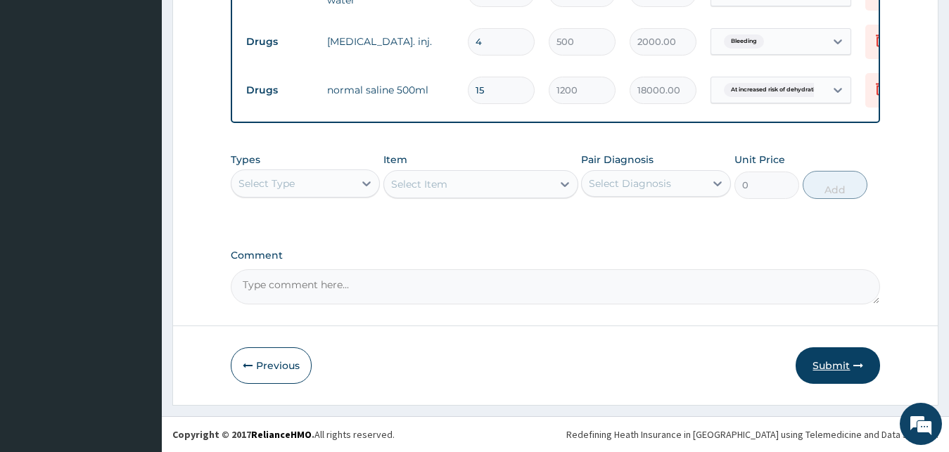
click at [830, 361] on button "Submit" at bounding box center [837, 365] width 84 height 37
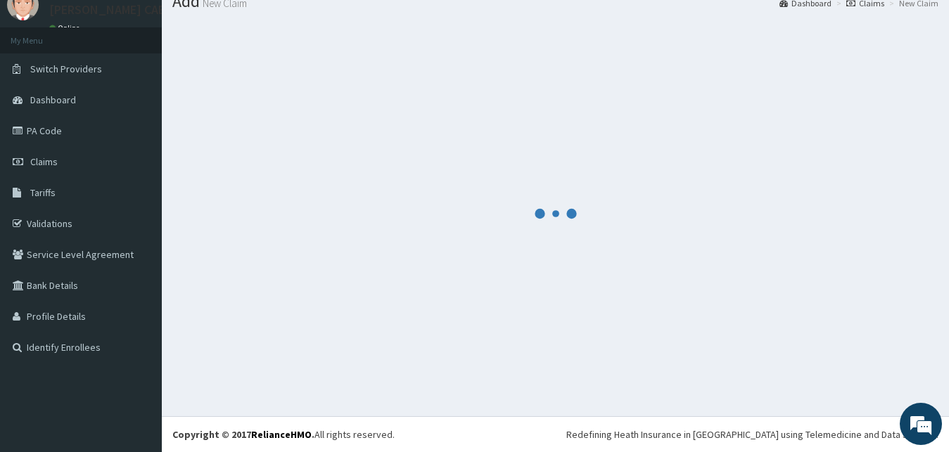
scroll to position [53, 0]
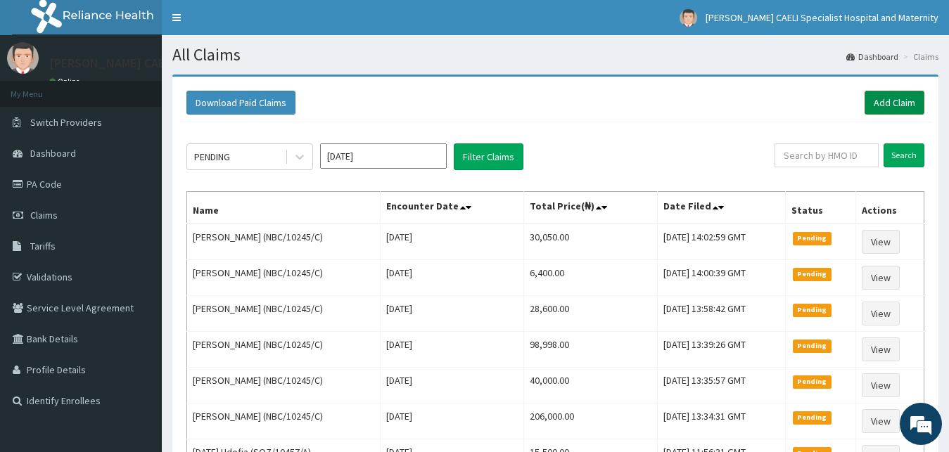
click at [893, 103] on link "Add Claim" at bounding box center [894, 103] width 60 height 24
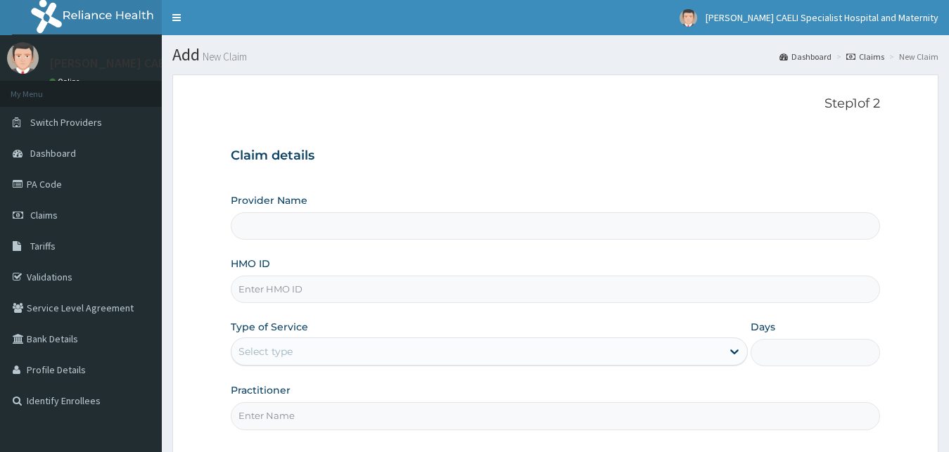
click at [302, 402] on input "Practitioner" at bounding box center [556, 415] width 650 height 27
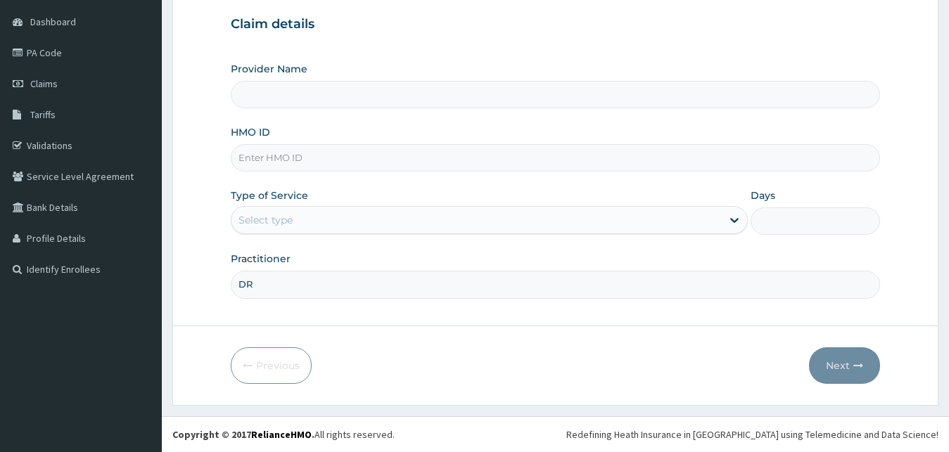
type input "DR"
type input "[PERSON_NAME] CAELI SPECIALIST HOSPITAL AND MATERNITY"
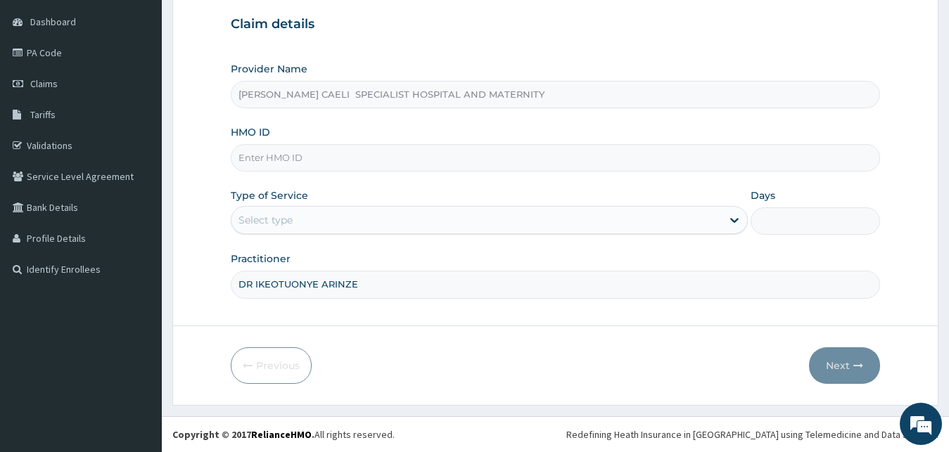
type input "DR IKEOTUONYE ARINZE"
click at [300, 223] on div "Select type" at bounding box center [476, 220] width 491 height 23
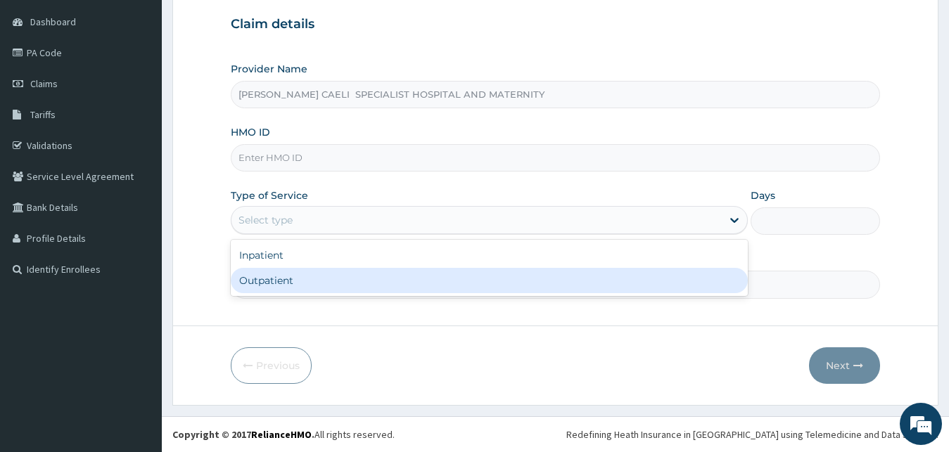
click at [264, 285] on div "Outpatient" at bounding box center [490, 280] width 518 height 25
type input "1"
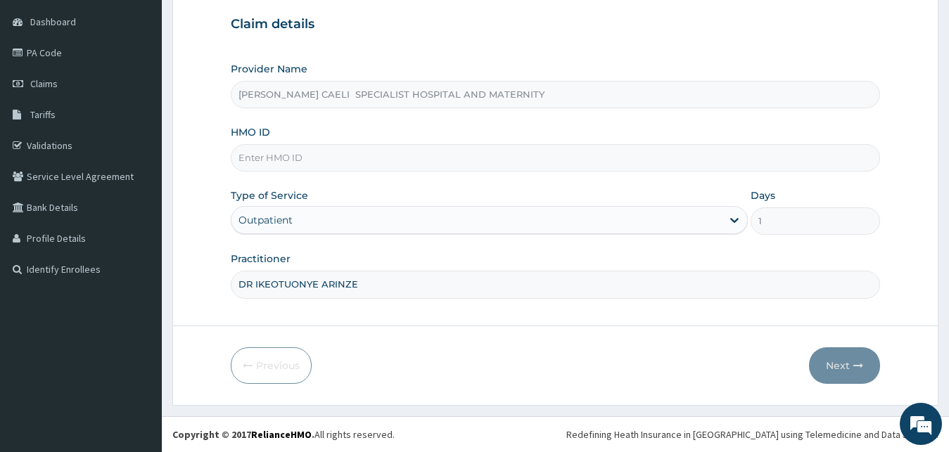
click at [292, 160] on input "HMO ID" at bounding box center [556, 157] width 650 height 27
click at [289, 214] on div "Outpatient" at bounding box center [265, 220] width 54 height 14
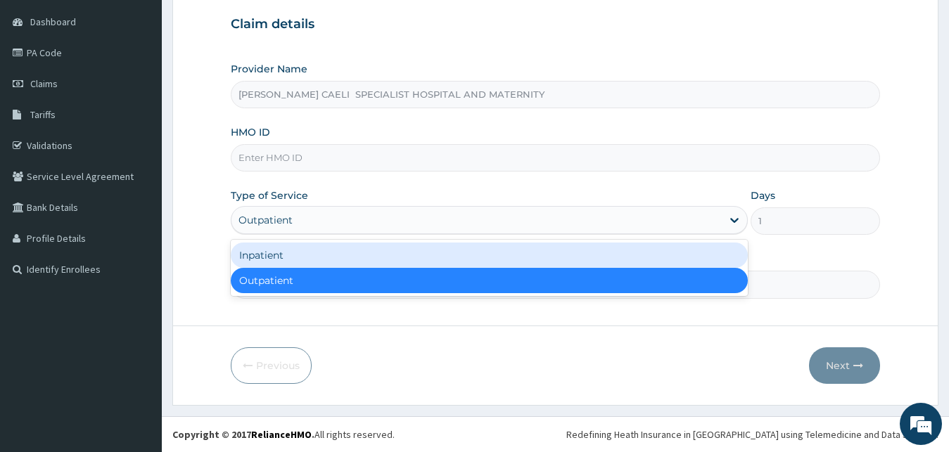
click at [289, 254] on div "Inpatient" at bounding box center [490, 255] width 518 height 25
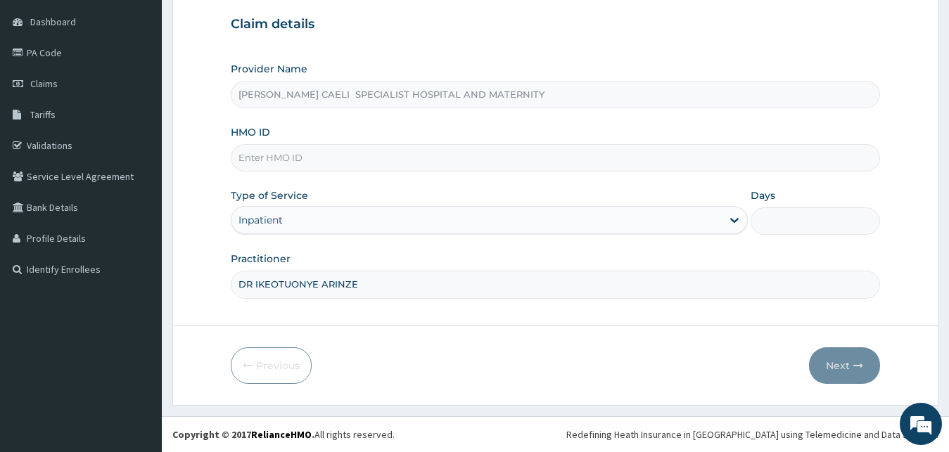
click at [298, 154] on input "HMO ID" at bounding box center [556, 157] width 650 height 27
type input "NBC/10245/C"
click at [832, 224] on input "Days" at bounding box center [814, 220] width 129 height 27
type input "7"
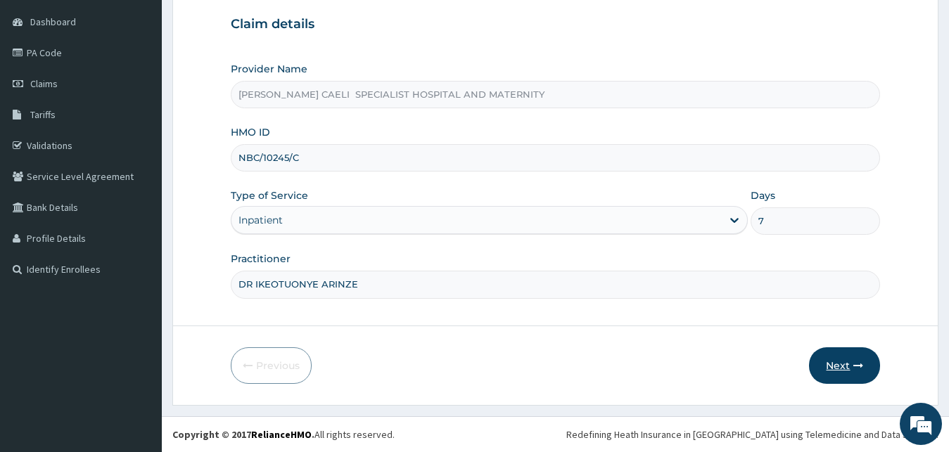
click at [844, 366] on button "Next" at bounding box center [844, 365] width 71 height 37
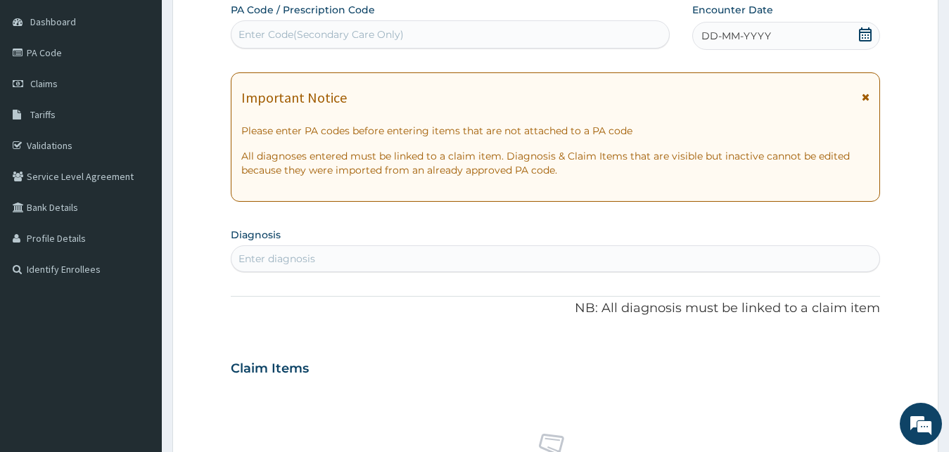
click at [429, 37] on div "Enter Code(Secondary Care Only)" at bounding box center [449, 34] width 437 height 23
type input "PA/0172EE"
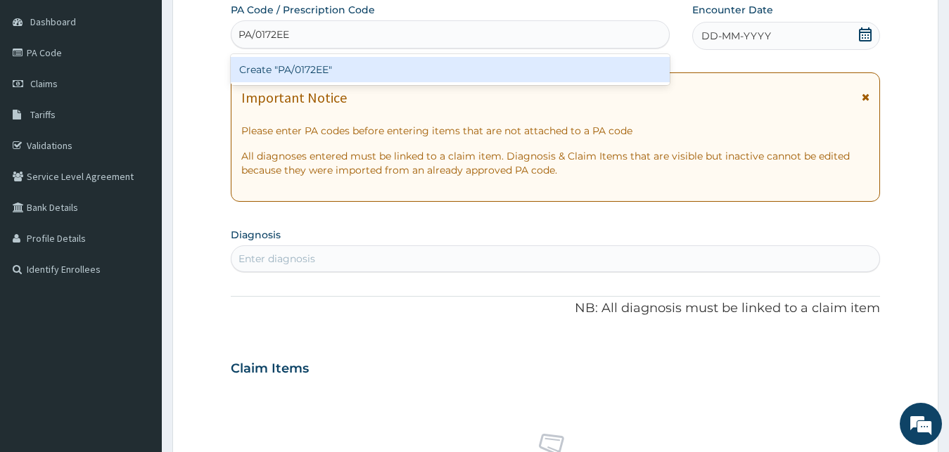
click at [345, 68] on div "Create "PA/0172EE"" at bounding box center [450, 69] width 439 height 25
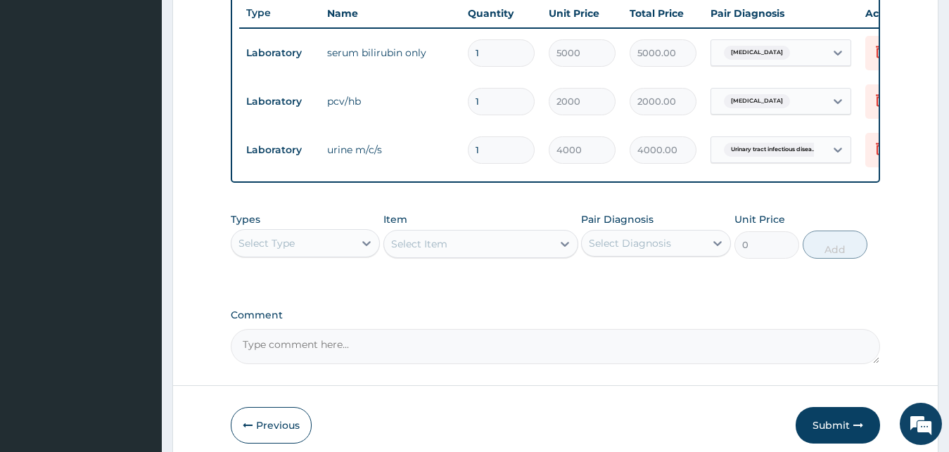
scroll to position [604, 0]
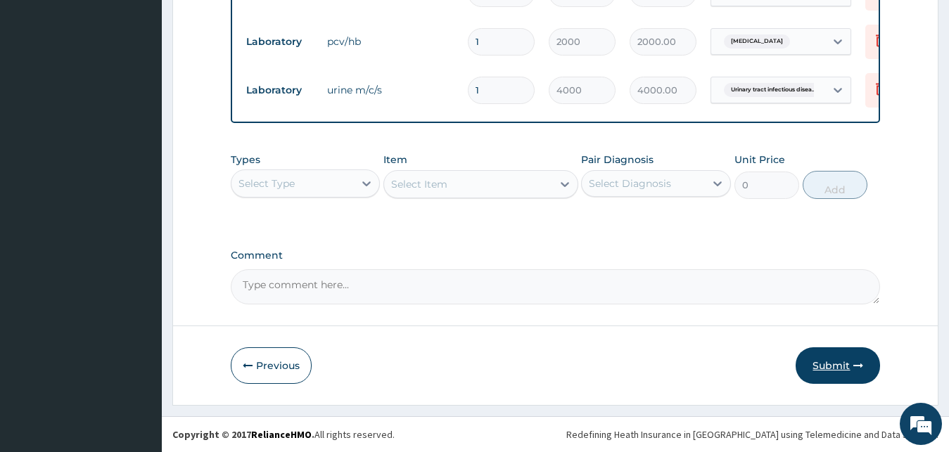
click at [831, 360] on button "Submit" at bounding box center [837, 365] width 84 height 37
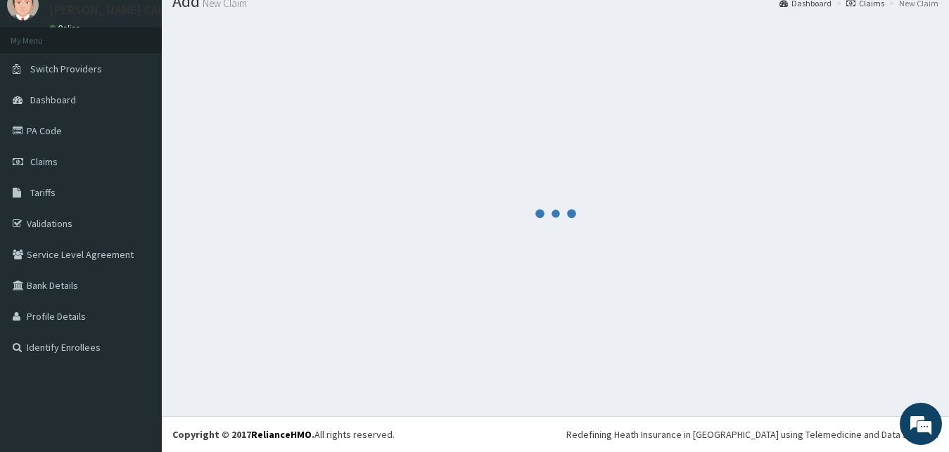
scroll to position [53, 0]
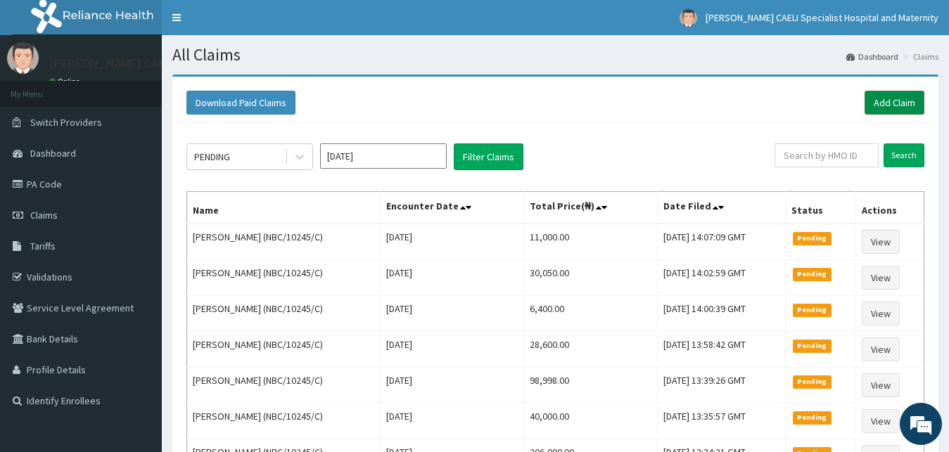
click at [875, 99] on link "Add Claim" at bounding box center [894, 103] width 60 height 24
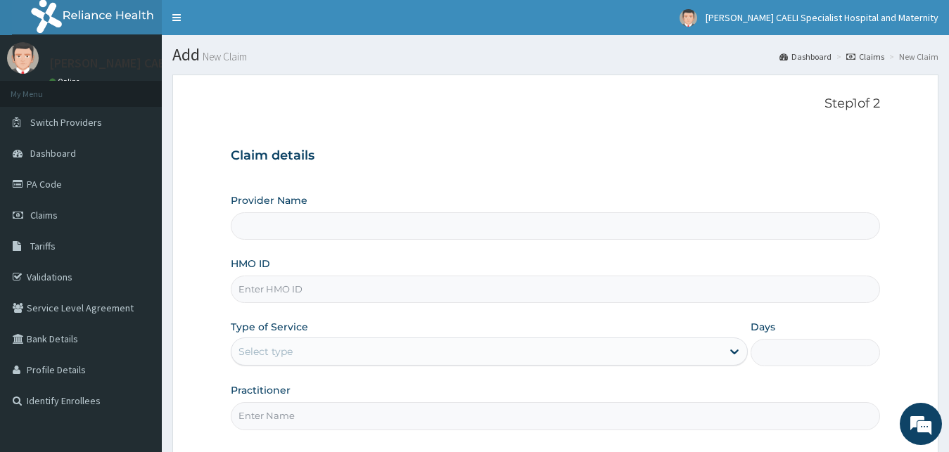
type input "D"
type input "[PERSON_NAME] CAELI SPECIALIST HOSPITAL AND MATERNITY"
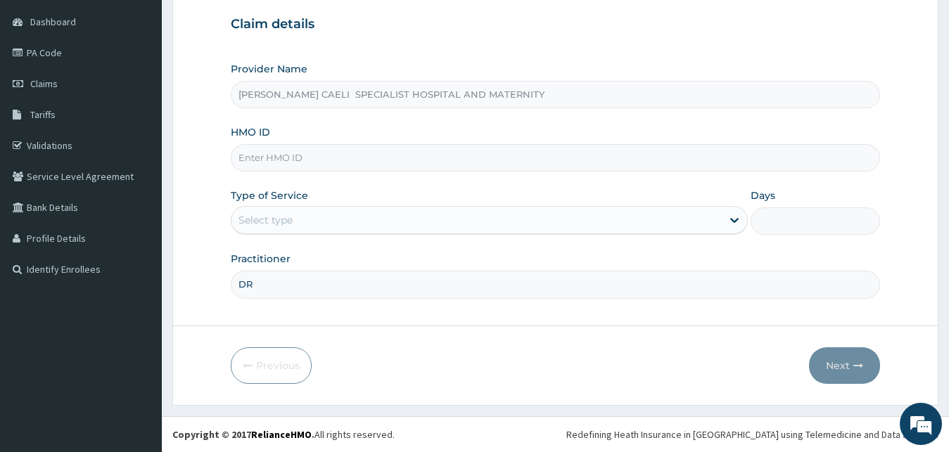
scroll to position [132, 0]
type input "DR MADU NNEKA"
click at [369, 216] on div "Select type" at bounding box center [476, 220] width 491 height 23
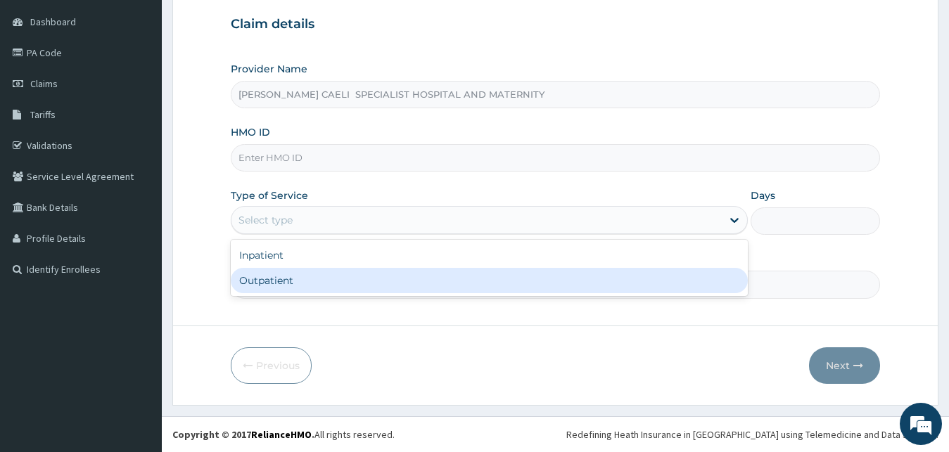
click at [301, 272] on div "Outpatient" at bounding box center [490, 280] width 518 height 25
type input "1"
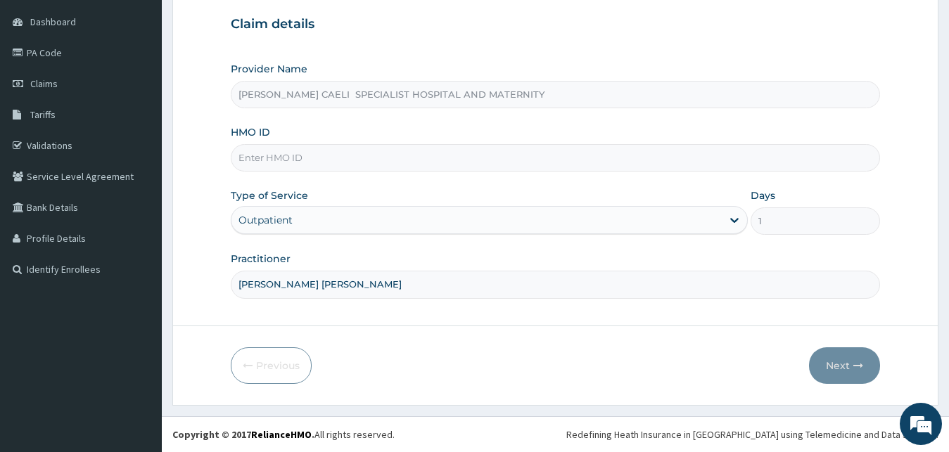
click at [302, 163] on input "HMO ID" at bounding box center [556, 157] width 650 height 27
type input "TPW/10330/A"
click at [826, 359] on button "Next" at bounding box center [844, 365] width 71 height 37
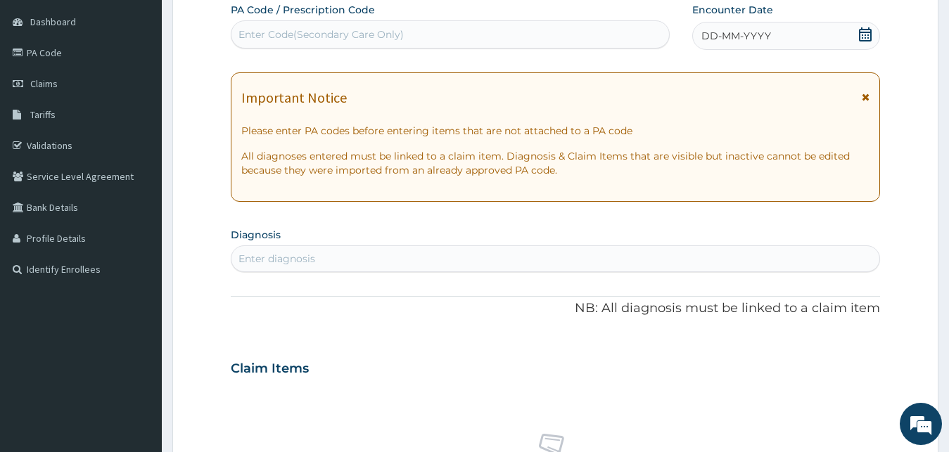
click at [431, 37] on div "Enter Code(Secondary Care Only)" at bounding box center [449, 34] width 437 height 23
type input "PA/2388CB"
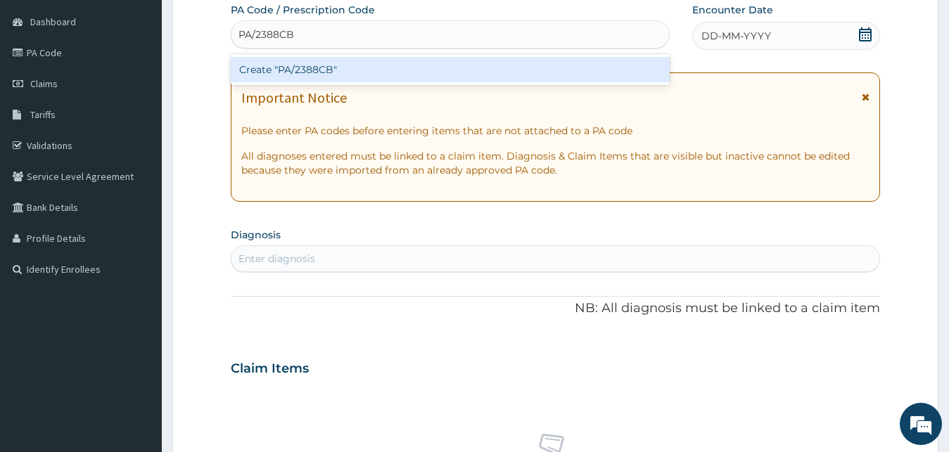
click at [358, 71] on div "Create "PA/2388CB"" at bounding box center [450, 69] width 439 height 25
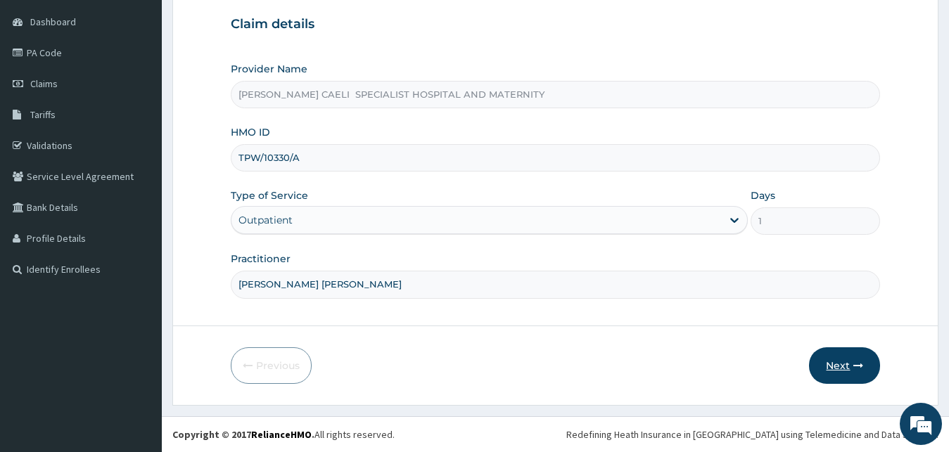
scroll to position [132, 0]
type input "TPW/10330/A"
click at [826, 376] on button "Next" at bounding box center [844, 365] width 71 height 37
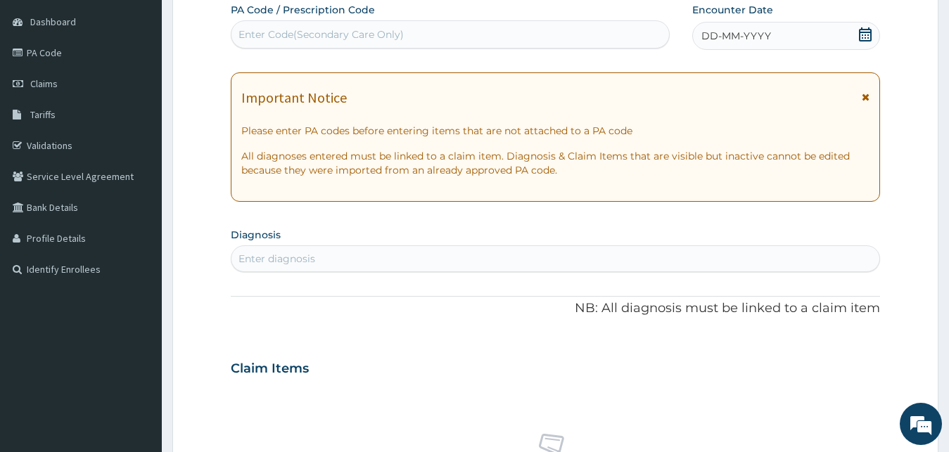
scroll to position [0, 0]
click at [372, 42] on div "Enter Code(Secondary Care Only)" at bounding box center [449, 34] width 437 height 23
type input "PA/2388CB"
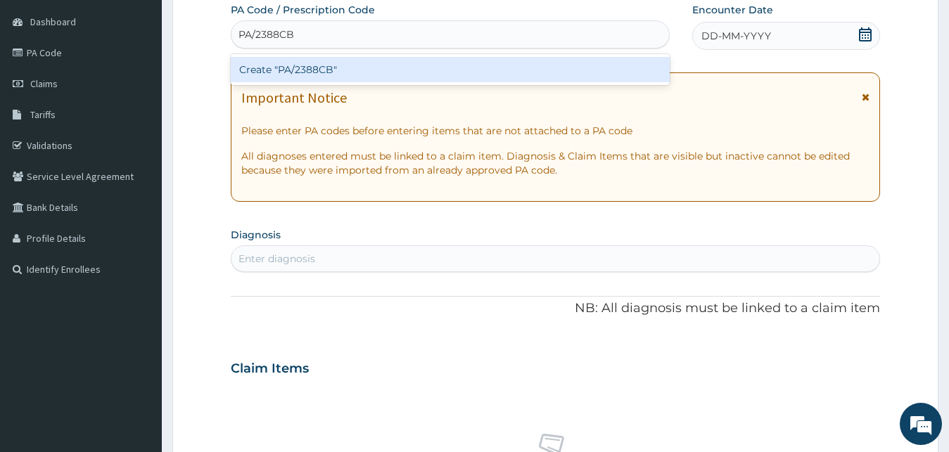
click at [369, 65] on div "Create "PA/2388CB"" at bounding box center [450, 69] width 439 height 25
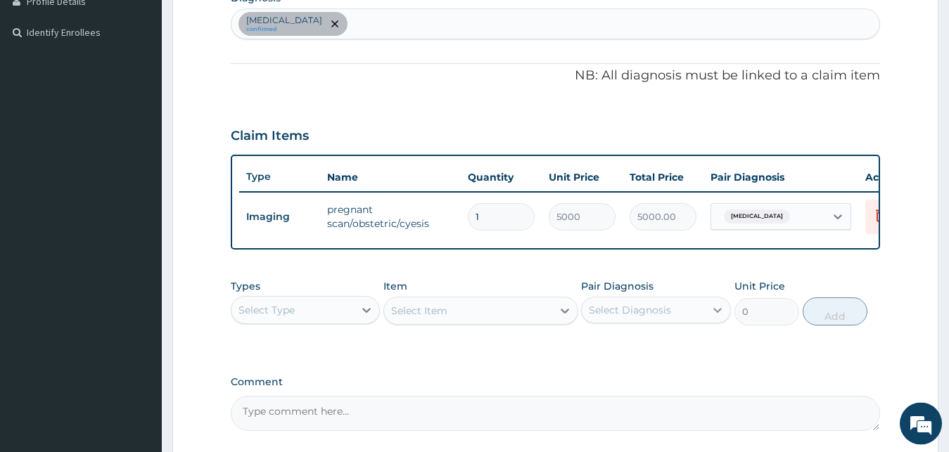
scroll to position [507, 0]
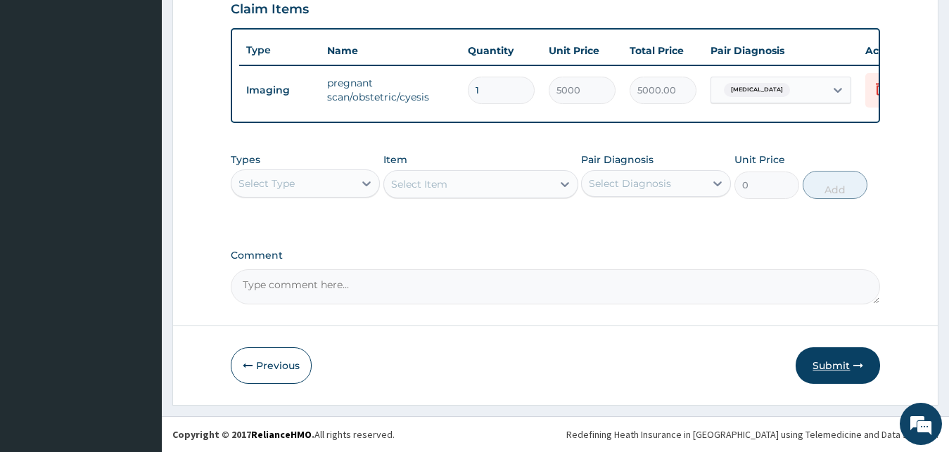
click at [824, 362] on button "Submit" at bounding box center [837, 365] width 84 height 37
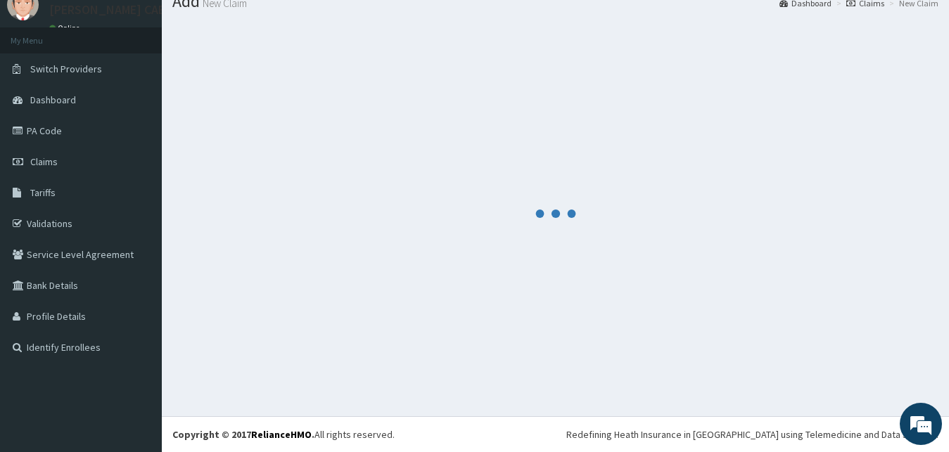
scroll to position [53, 0]
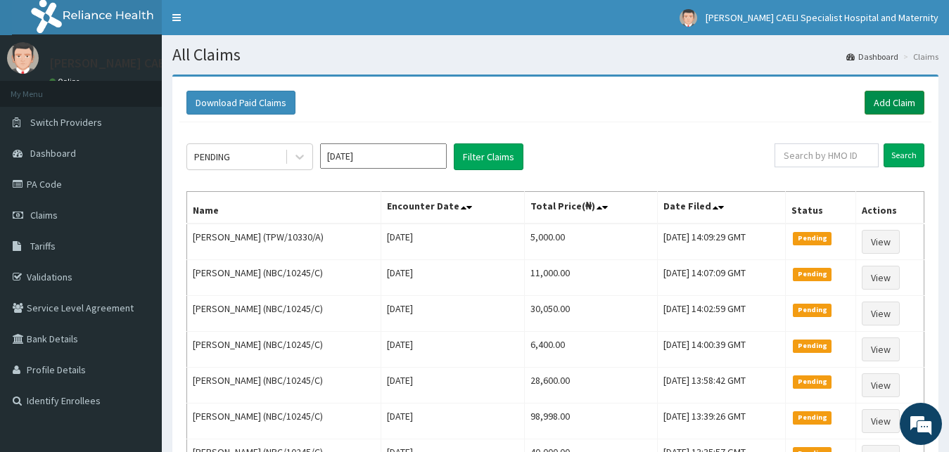
click at [895, 102] on link "Add Claim" at bounding box center [894, 103] width 60 height 24
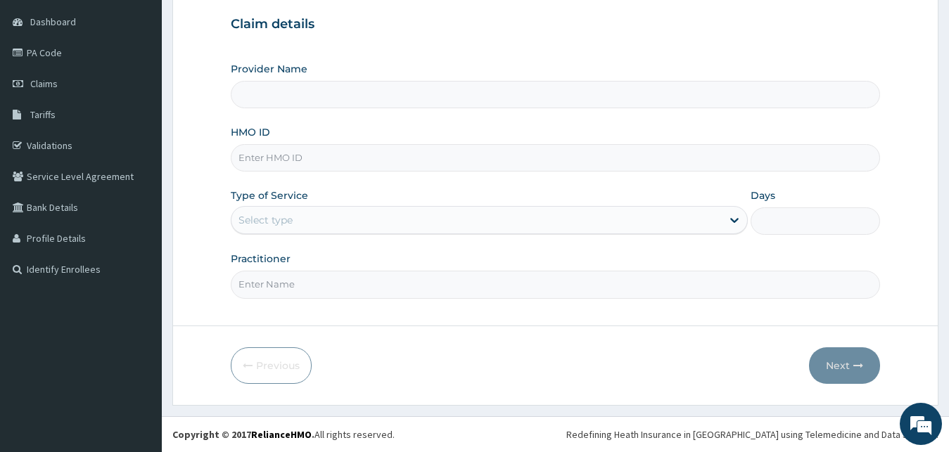
scroll to position [132, 0]
type input "[PERSON_NAME] CAELI SPECIALIST HOSPITAL AND MATERNITY"
click at [275, 226] on div "Select type" at bounding box center [265, 220] width 54 height 14
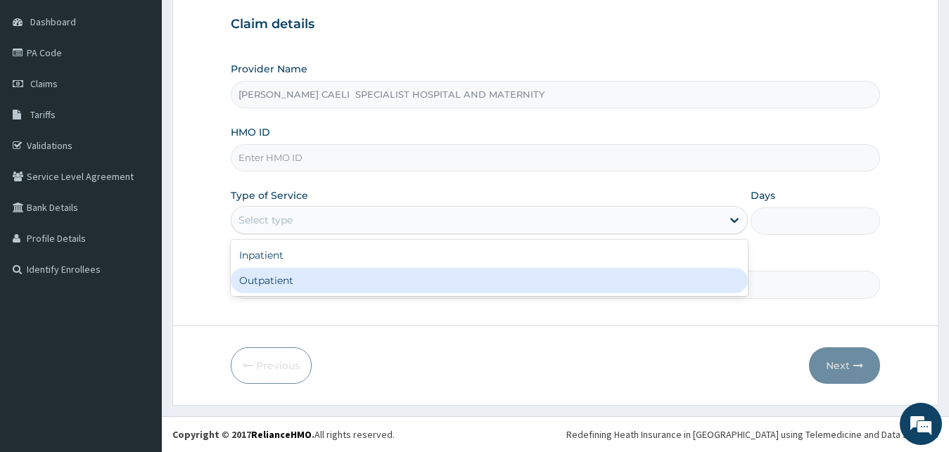
click at [285, 287] on div "Outpatient" at bounding box center [490, 280] width 518 height 25
type input "1"
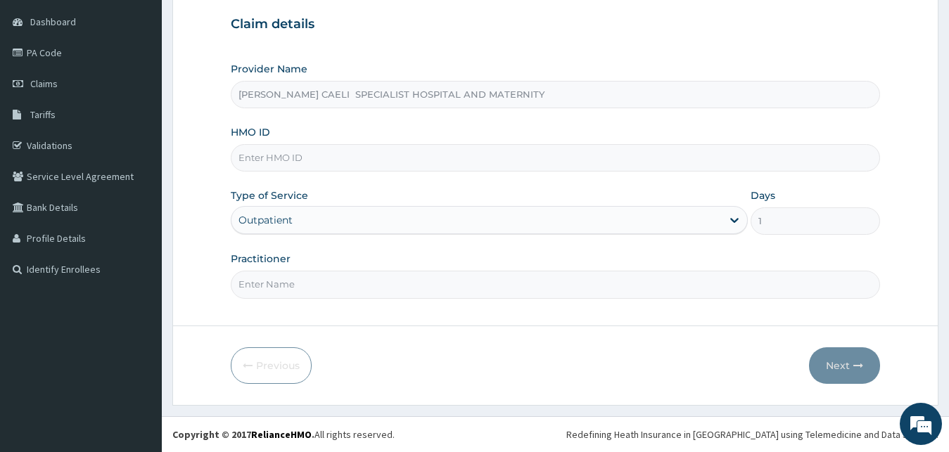
click at [296, 222] on div "Outpatient" at bounding box center [476, 220] width 491 height 23
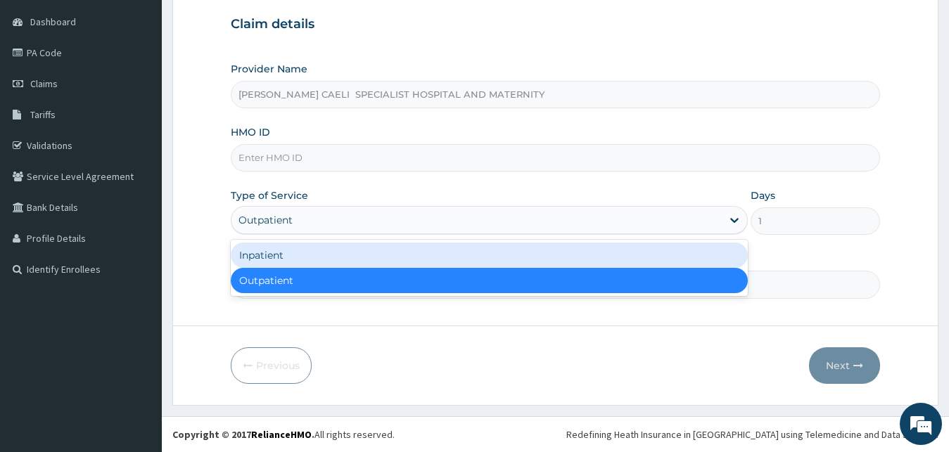
click at [302, 256] on div "Inpatient" at bounding box center [490, 255] width 518 height 25
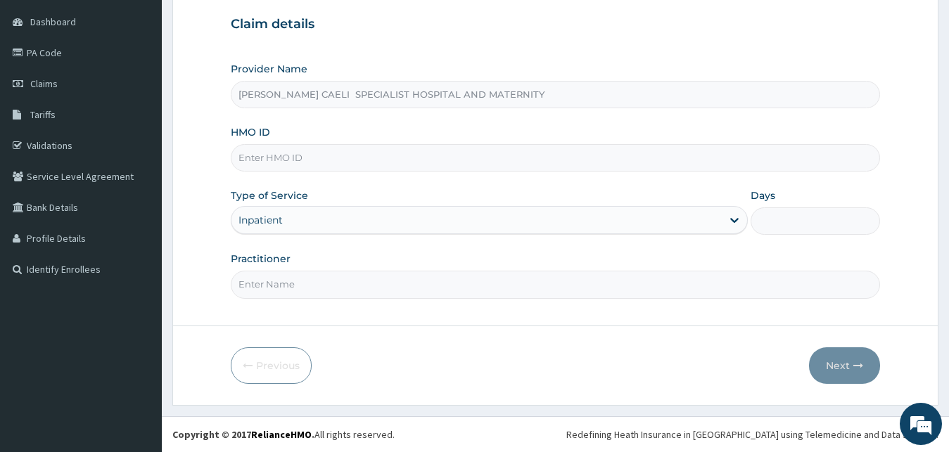
click at [372, 154] on input "HMO ID" at bounding box center [556, 157] width 650 height 27
type input "NBC/10245/C"
click at [270, 286] on input "Practitioner" at bounding box center [556, 284] width 650 height 27
type input "DR IKEOTUONYE ARINZE"
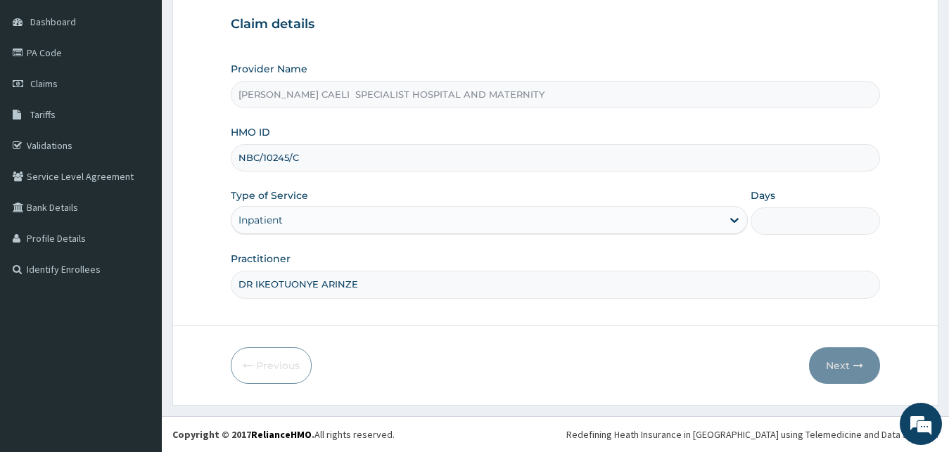
click at [796, 225] on input "Days" at bounding box center [814, 220] width 129 height 27
type input "7"
click at [850, 365] on button "Next" at bounding box center [844, 365] width 71 height 37
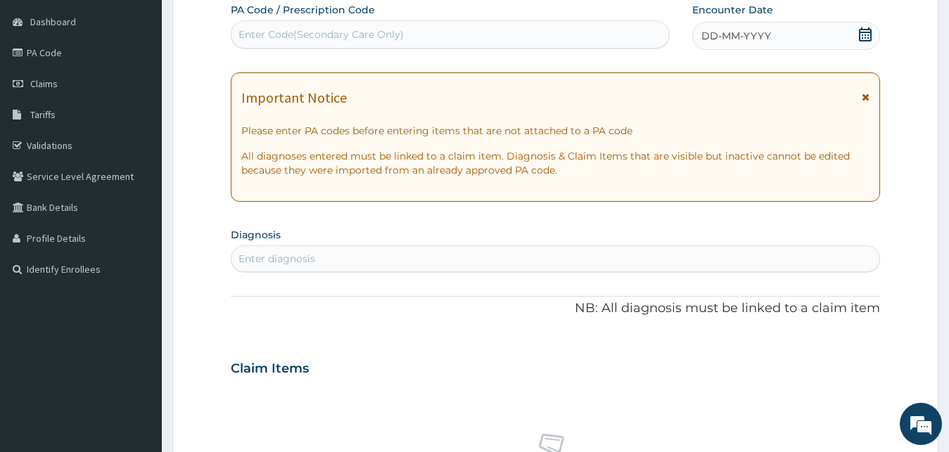
click at [338, 34] on div "Enter Code(Secondary Care Only)" at bounding box center [320, 34] width 165 height 14
type input "PA/76231F"
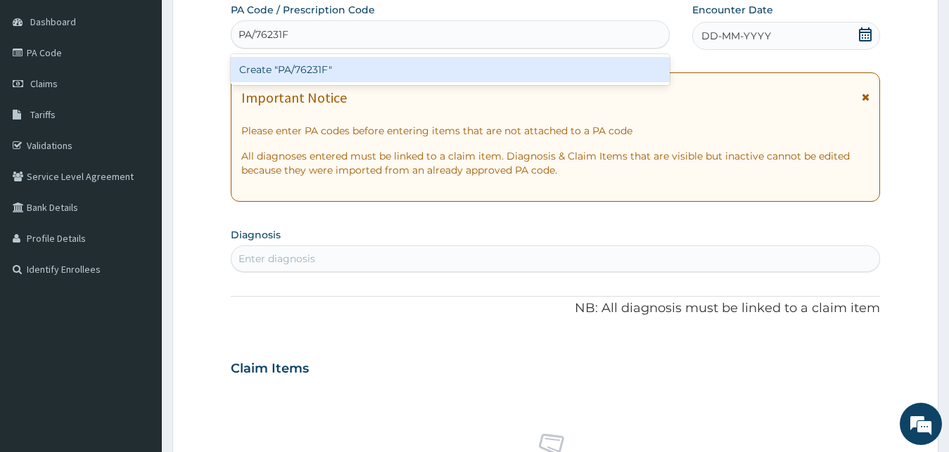
click at [346, 69] on div "Create "PA/76231F"" at bounding box center [450, 69] width 439 height 25
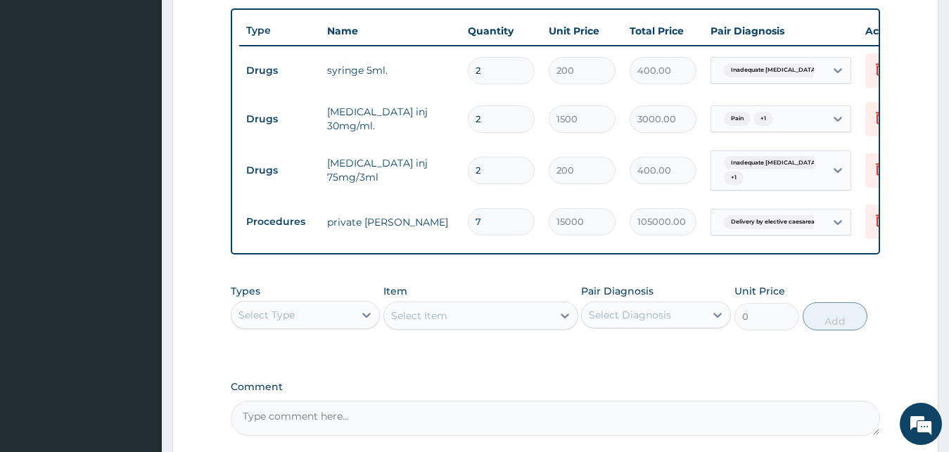
scroll to position [658, 0]
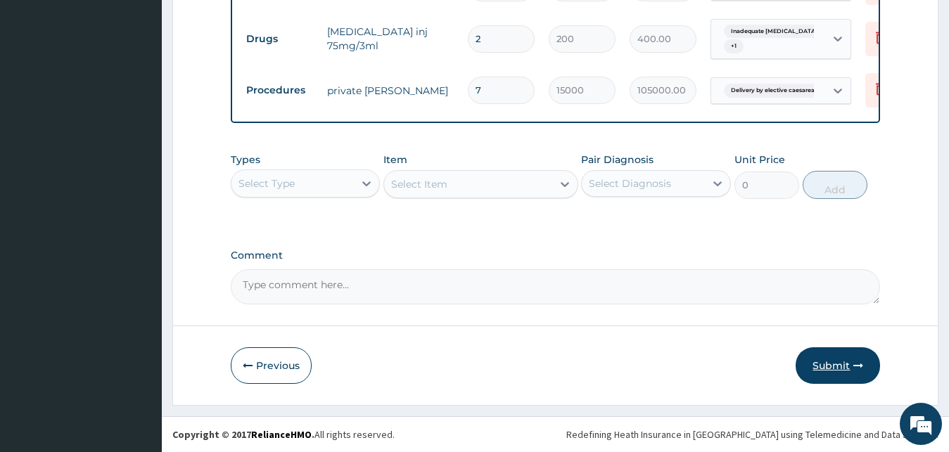
click at [840, 375] on button "Submit" at bounding box center [837, 365] width 84 height 37
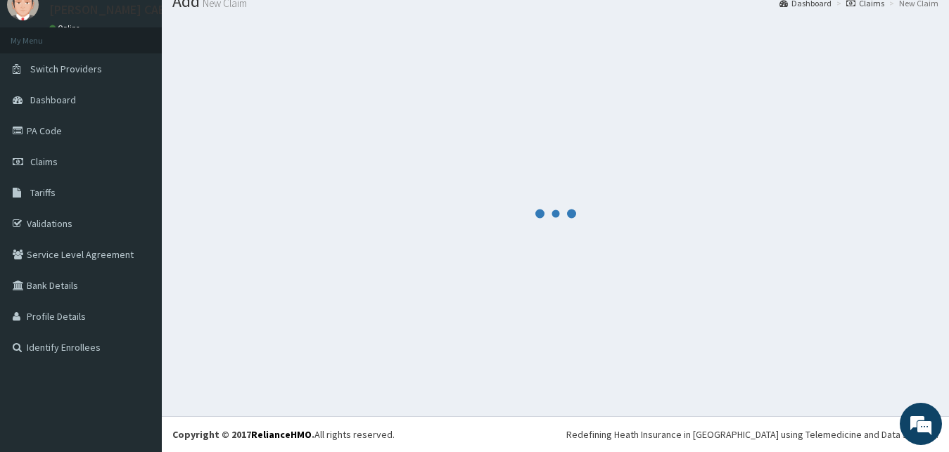
scroll to position [53, 0]
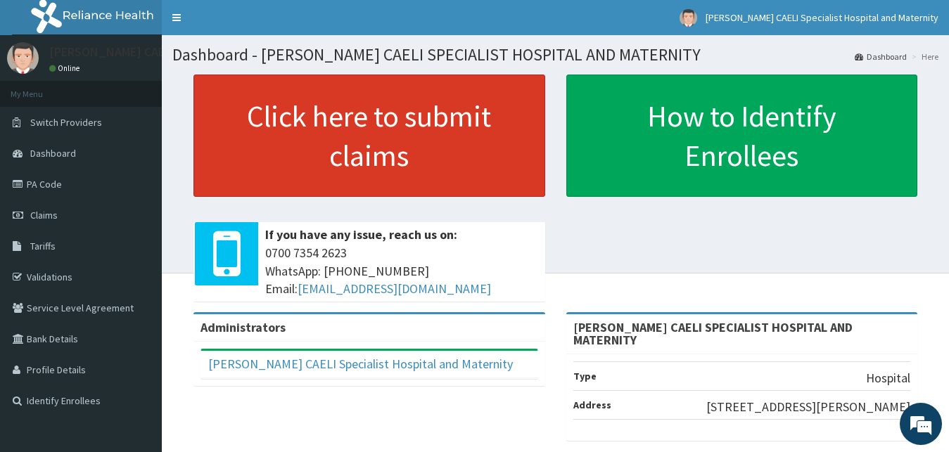
click at [366, 168] on link "Click here to submit claims" at bounding box center [369, 136] width 352 height 122
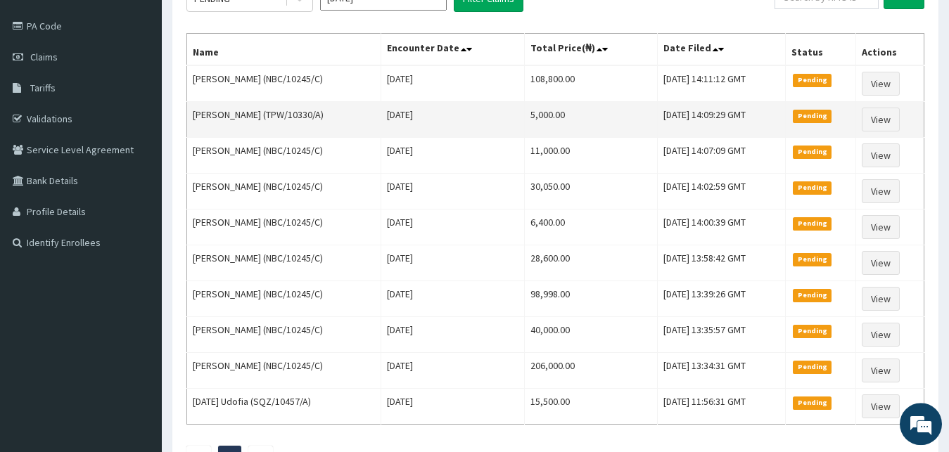
scroll to position [129, 0]
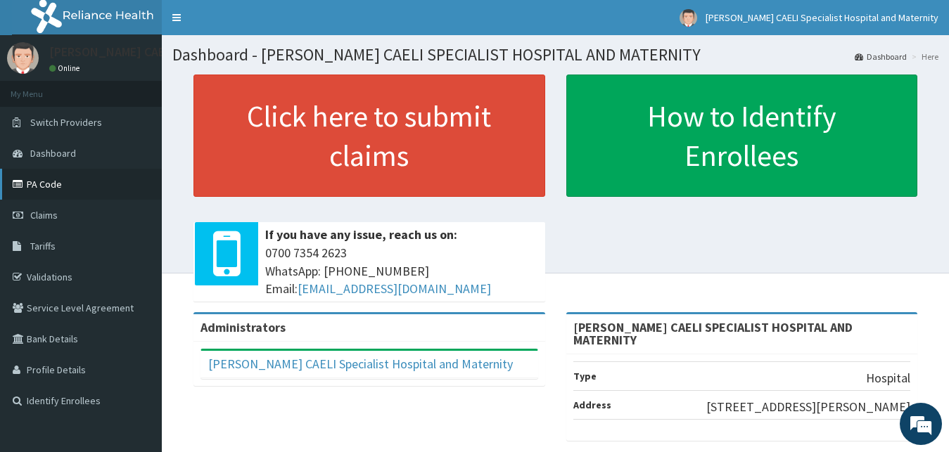
click at [49, 179] on link "PA Code" at bounding box center [81, 184] width 162 height 31
